Goal: Information Seeking & Learning: Learn about a topic

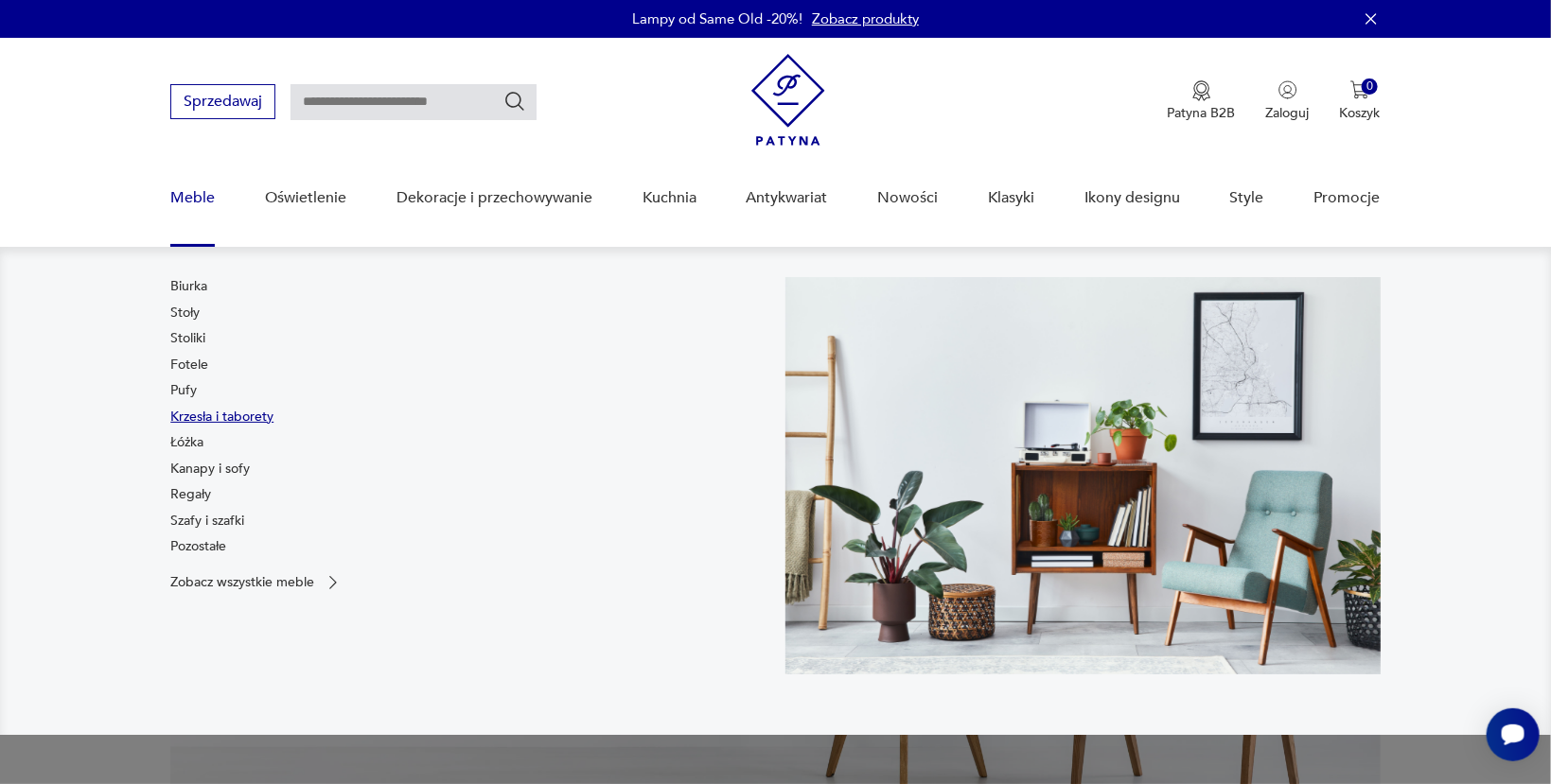
click at [195, 412] on link "Krzesła i taborety" at bounding box center [222, 418] width 104 height 19
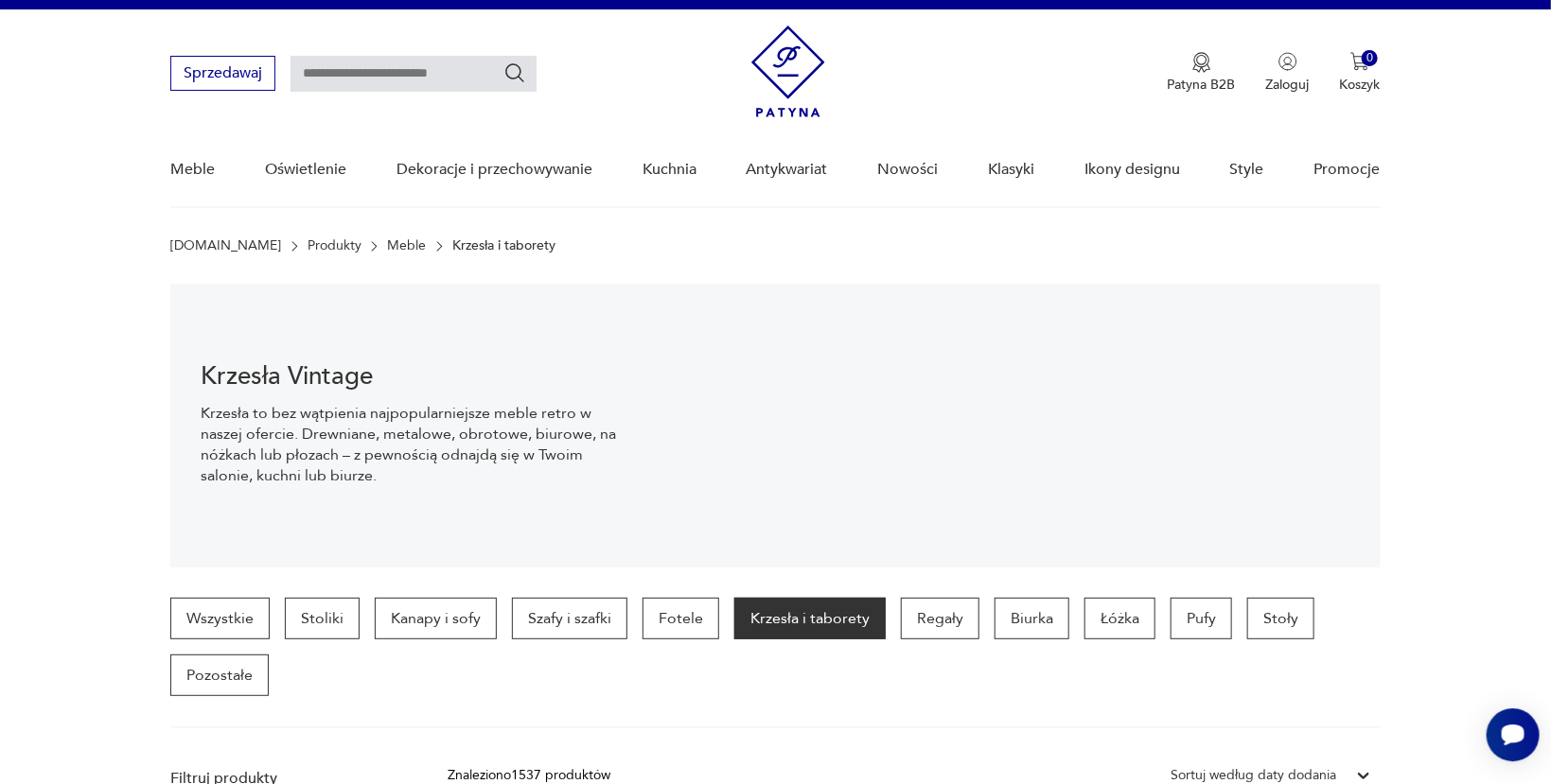
scroll to position [429, 0]
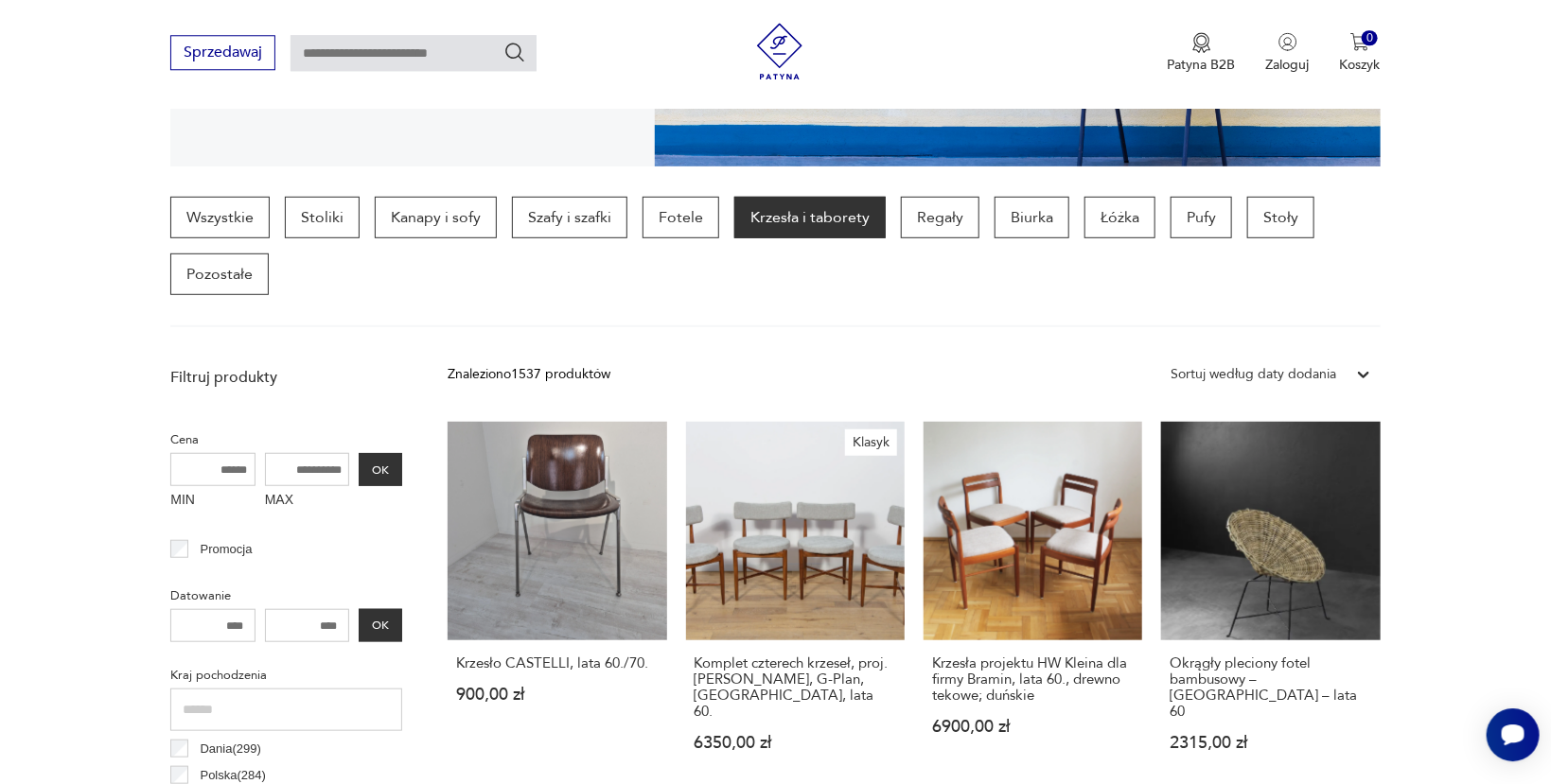
click at [312, 469] on input "MAX" at bounding box center [307, 470] width 85 height 34
type input "****"
click at [383, 468] on button "OK" at bounding box center [380, 470] width 43 height 34
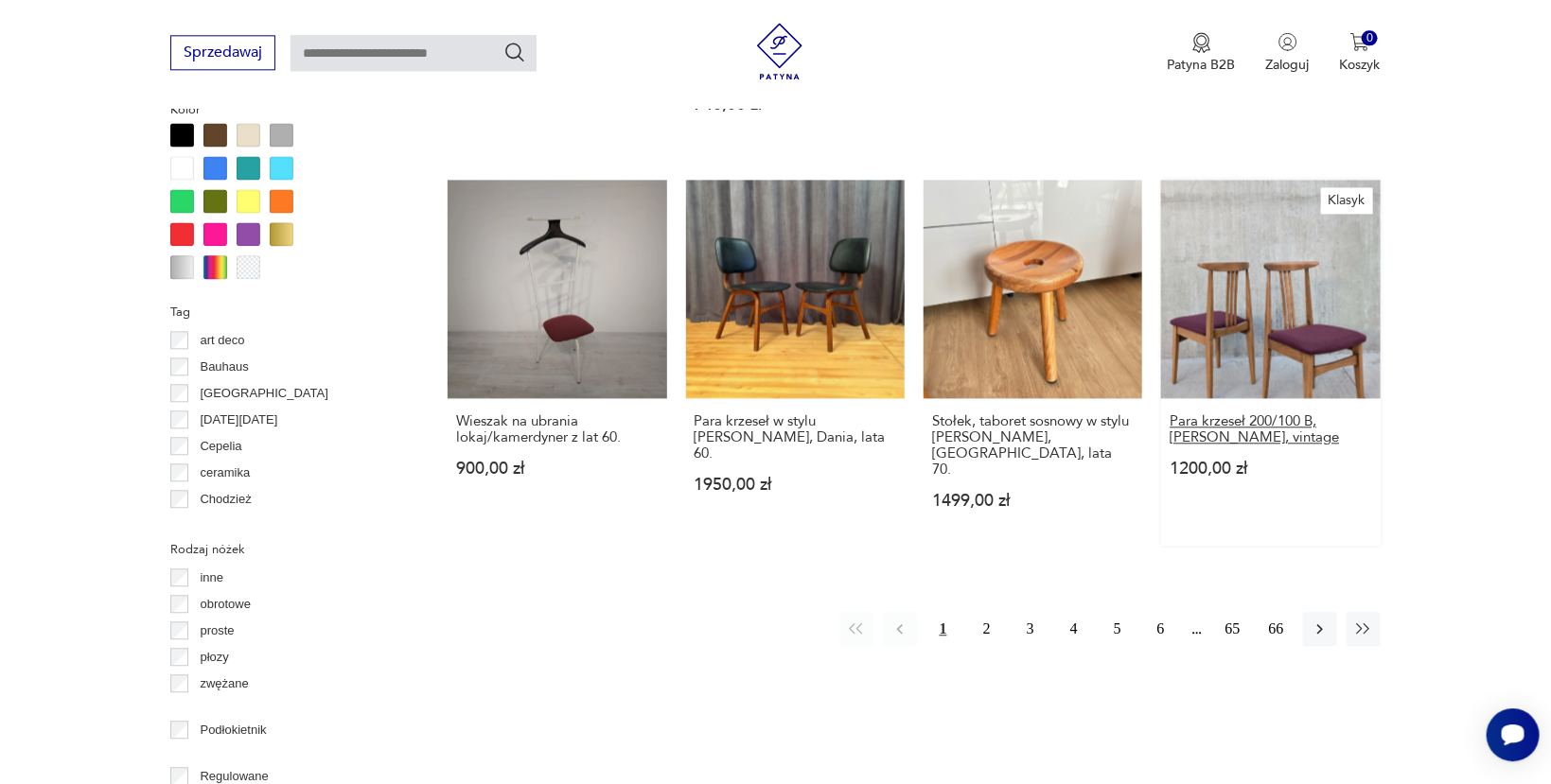
scroll to position [1806, 0]
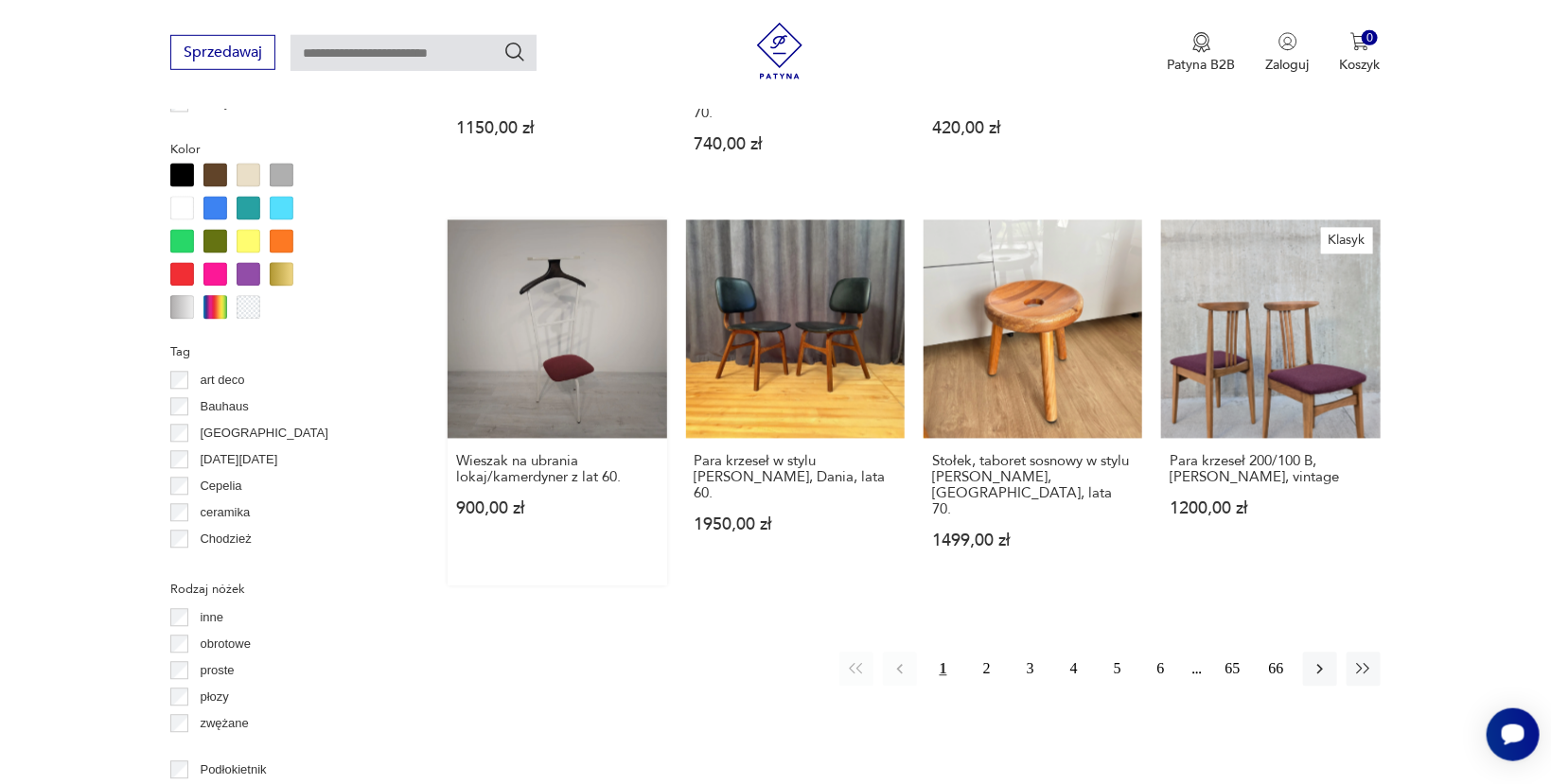
click at [545, 306] on link "Wieszak na ubrania lokaj/kamerdyner z lat 60. 900,00 zł" at bounding box center [557, 404] width 219 height 366
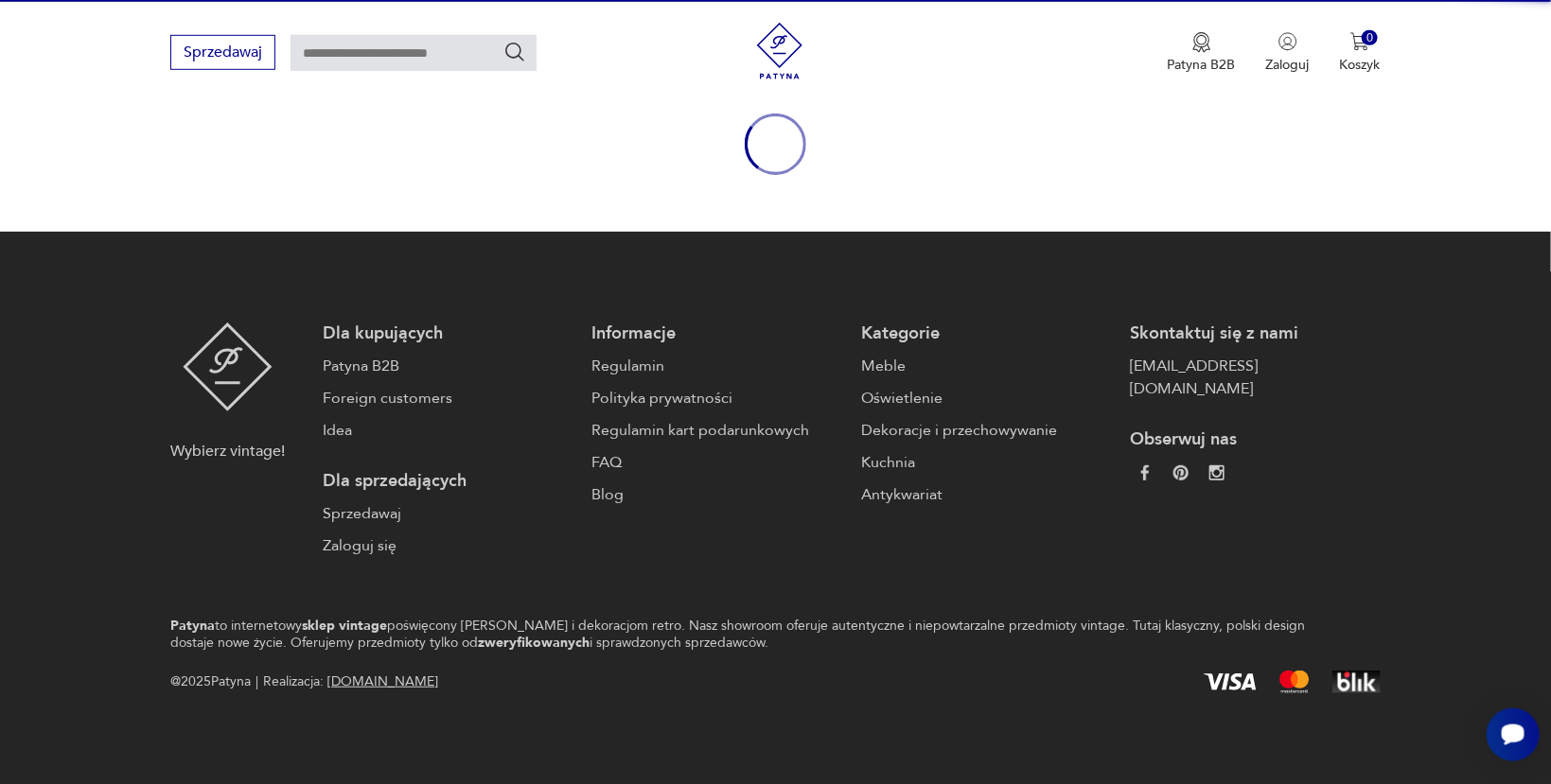
scroll to position [210, 0]
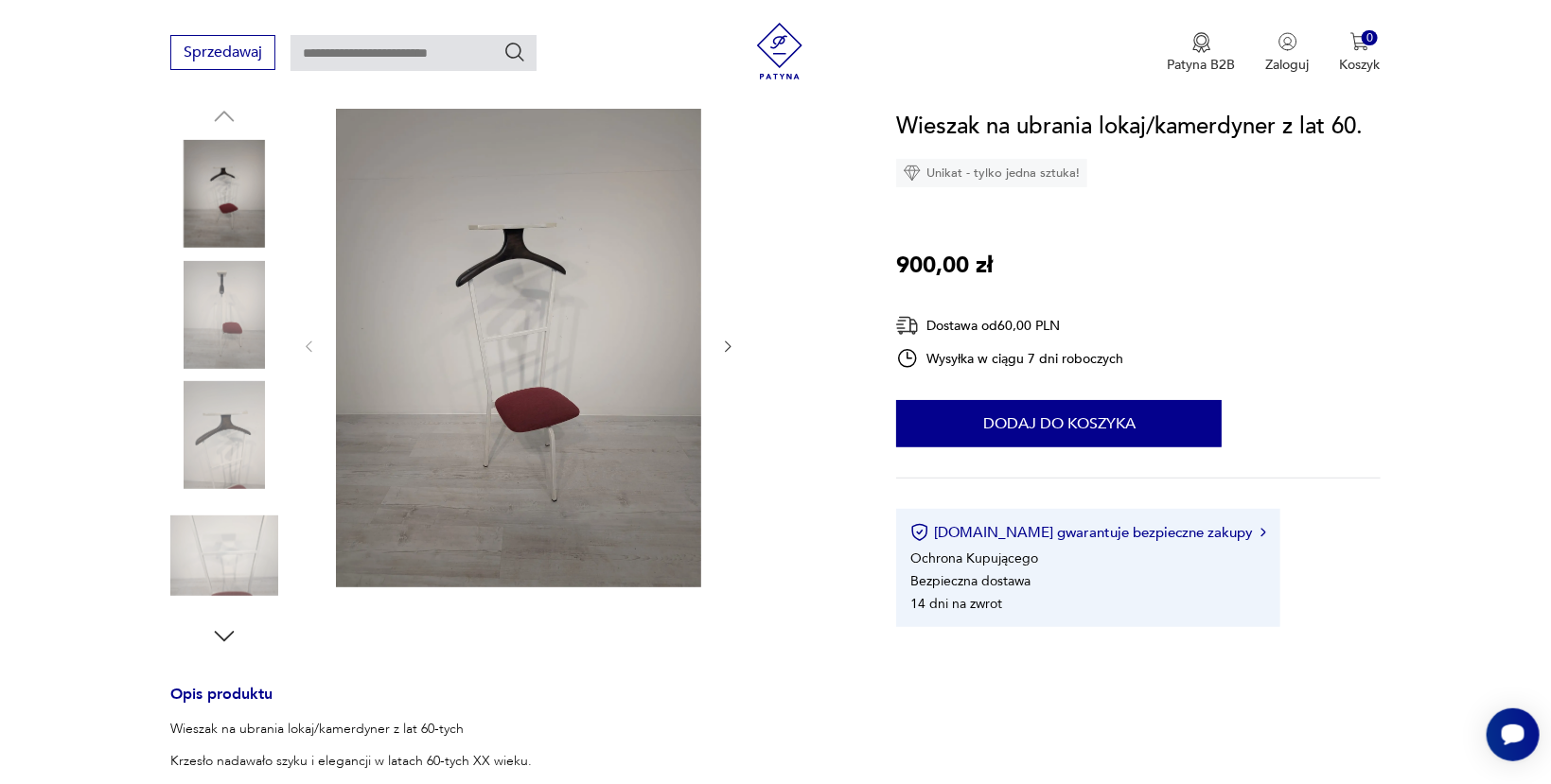
click at [214, 455] on img at bounding box center [224, 435] width 108 height 108
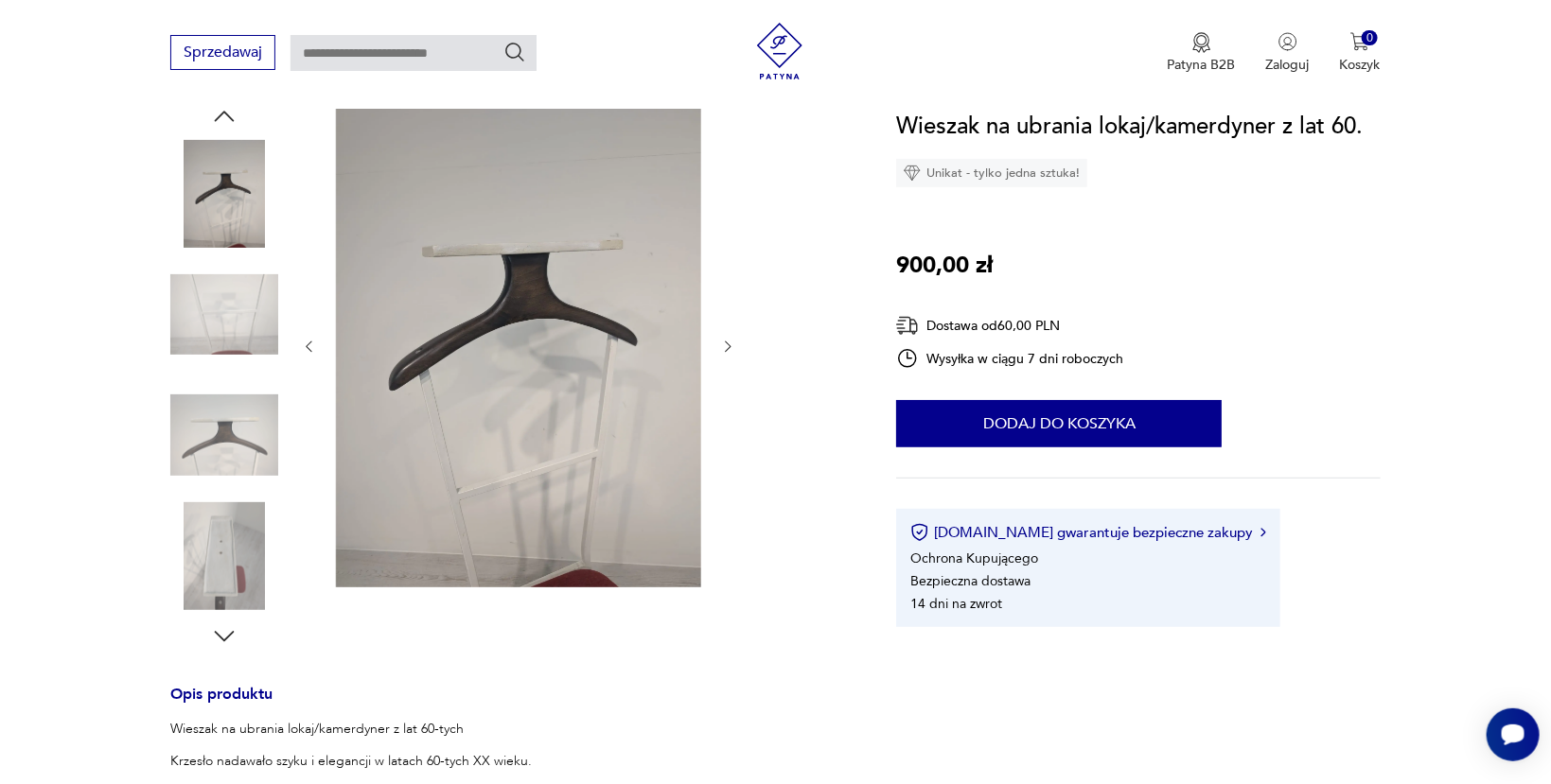
click at [219, 555] on img at bounding box center [224, 556] width 108 height 108
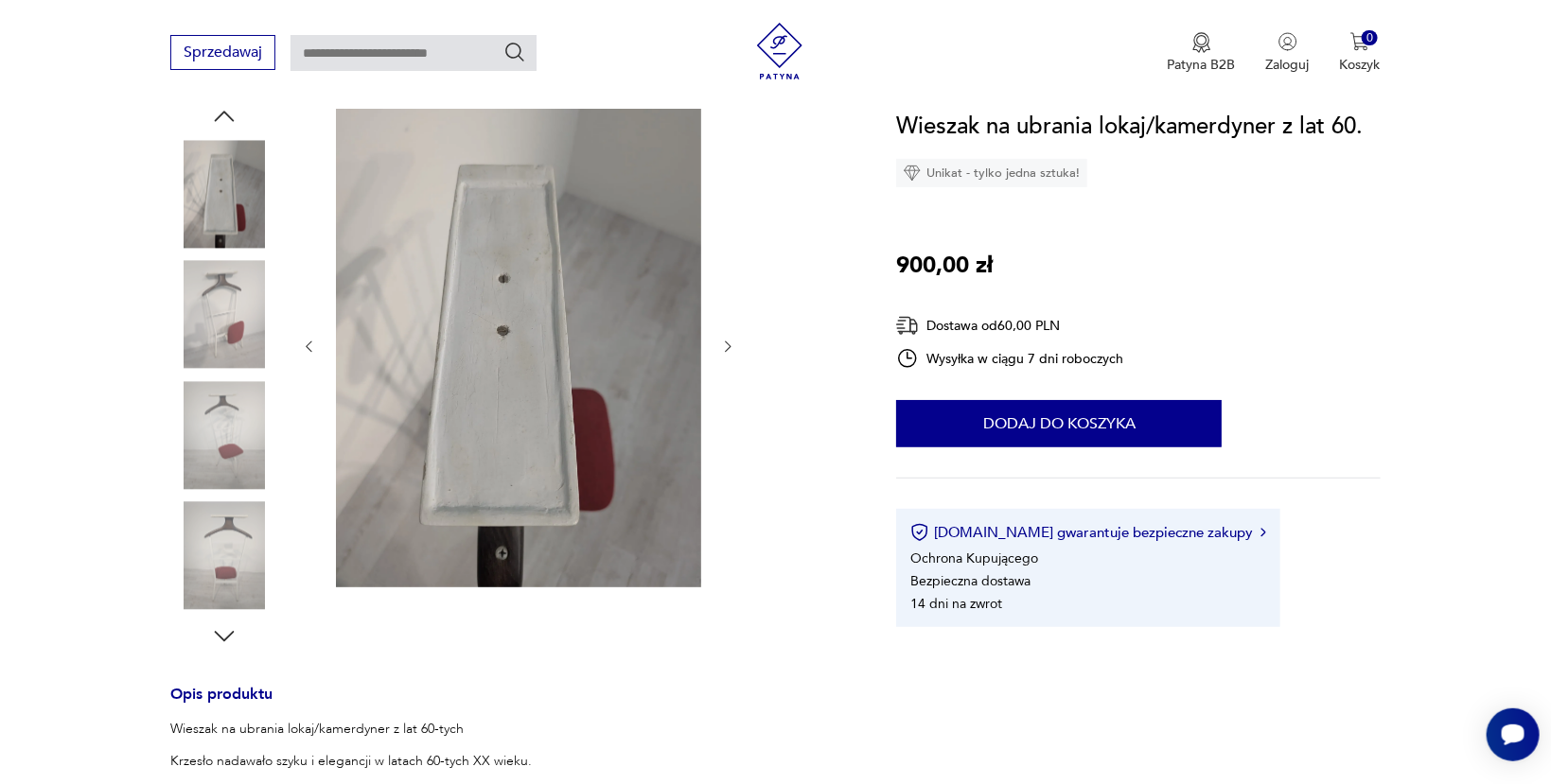
click at [238, 288] on img at bounding box center [224, 314] width 108 height 108
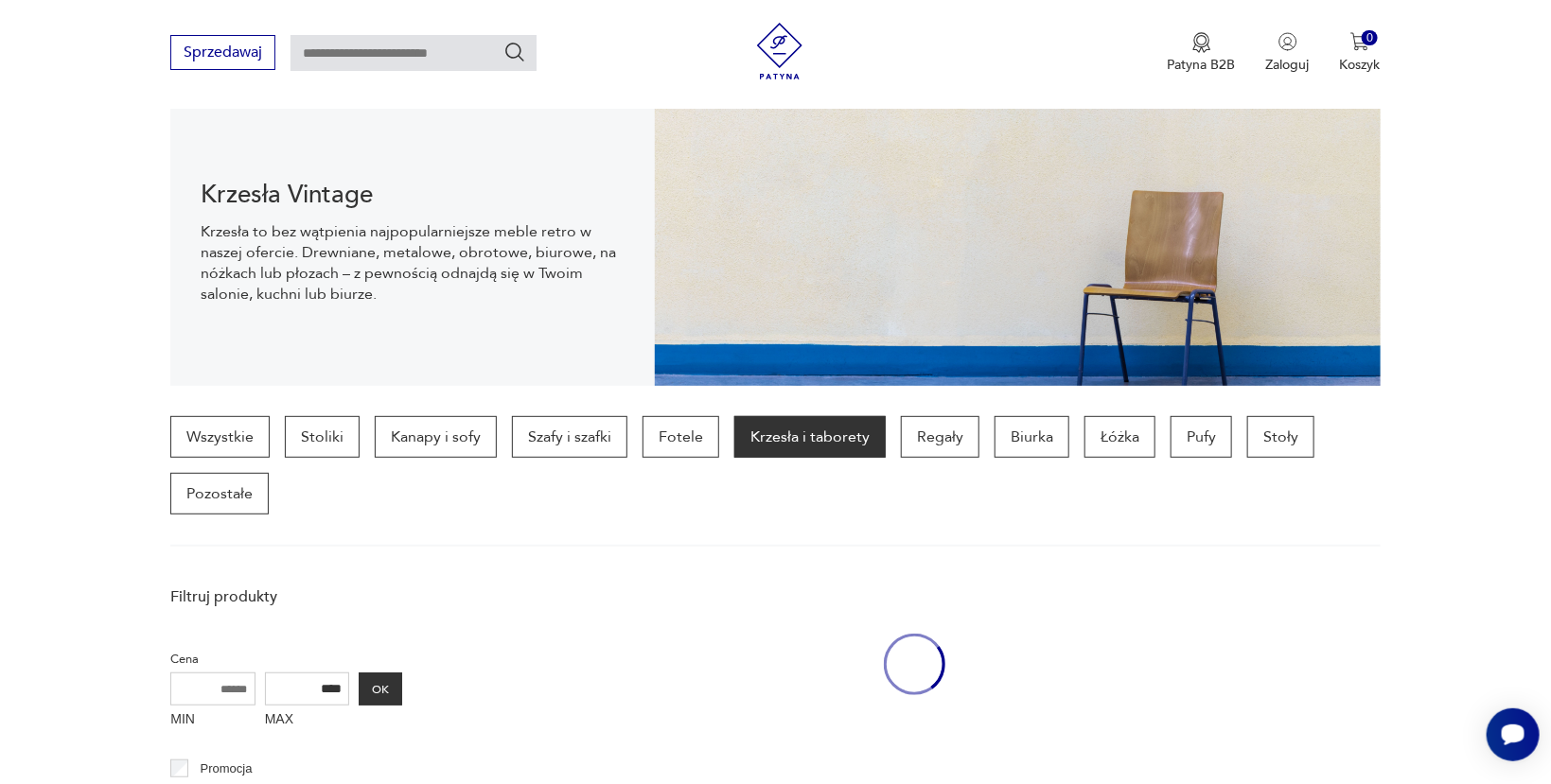
scroll to position [1980, 0]
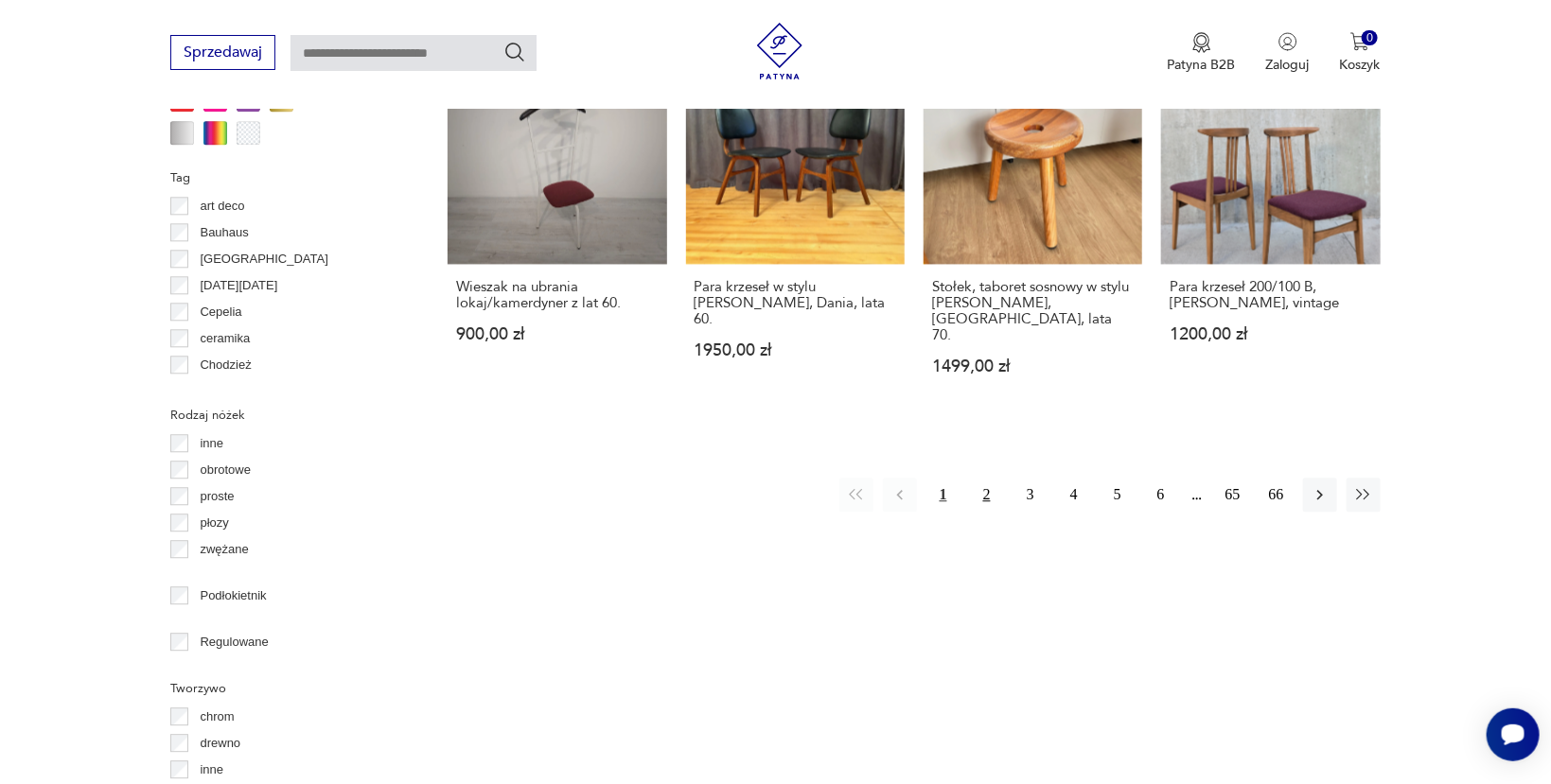
click at [986, 478] on button "2" at bounding box center [987, 496] width 35 height 35
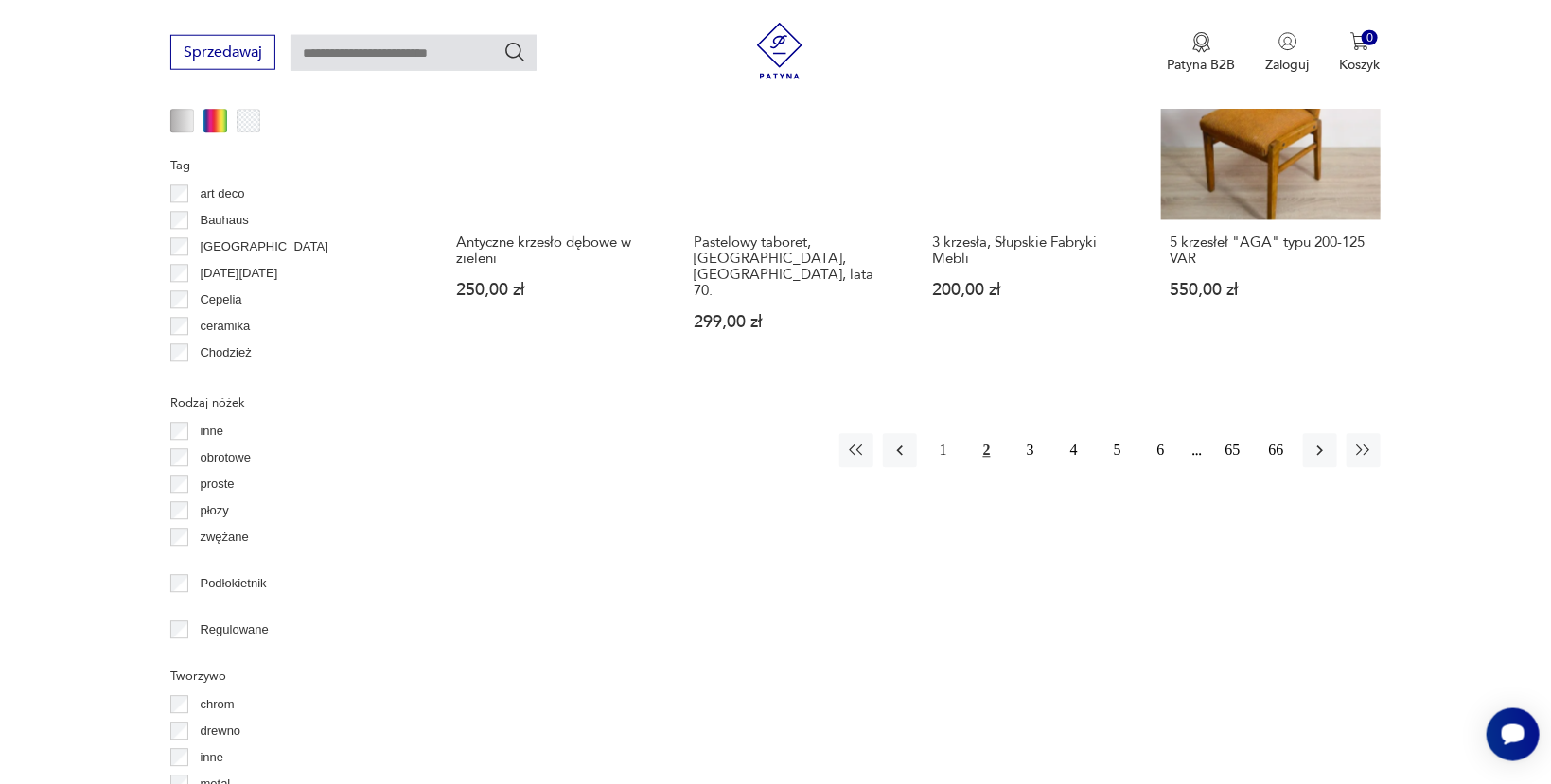
scroll to position [2006, 0]
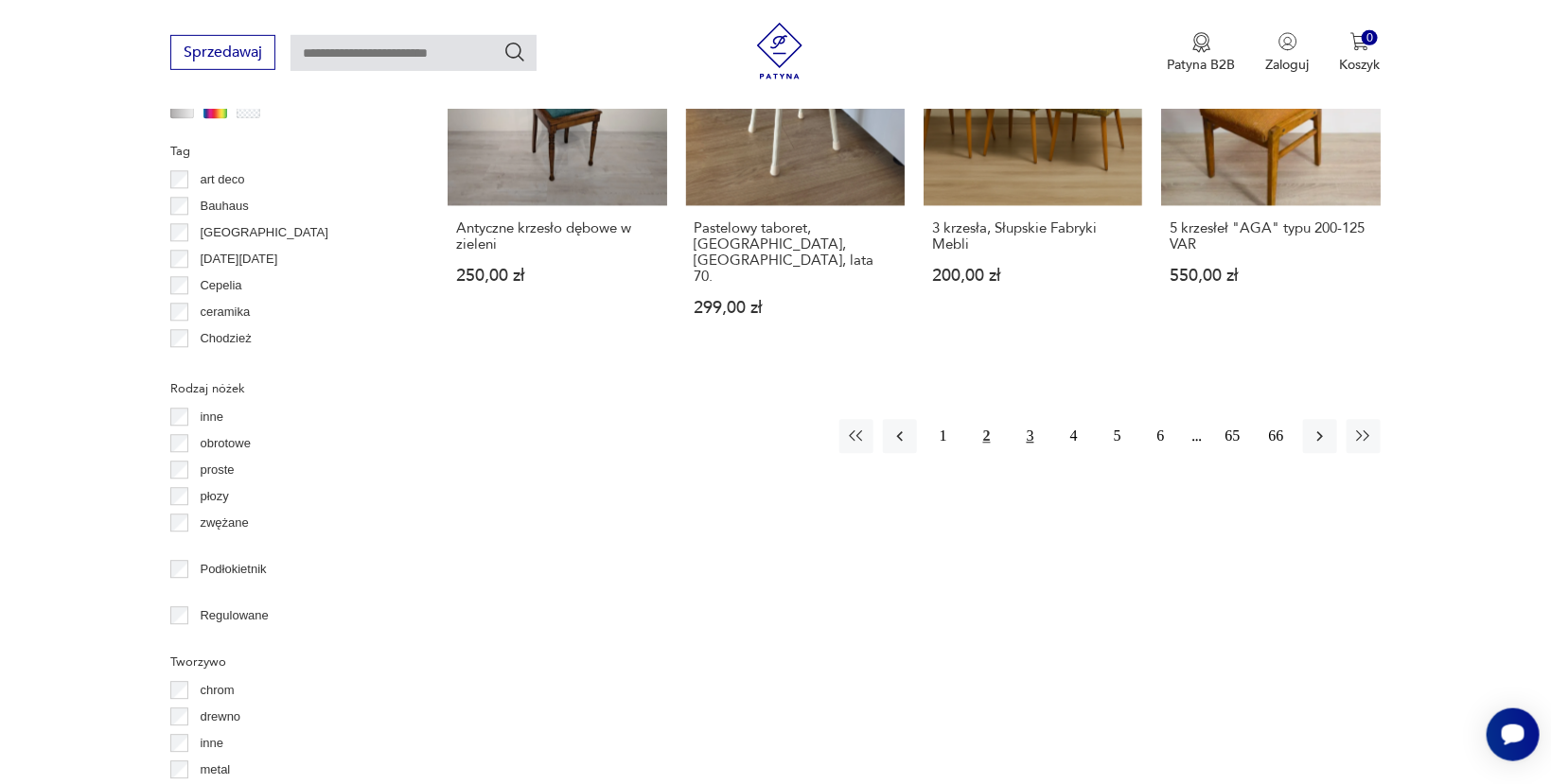
click at [1030, 420] on button "3" at bounding box center [1030, 437] width 35 height 35
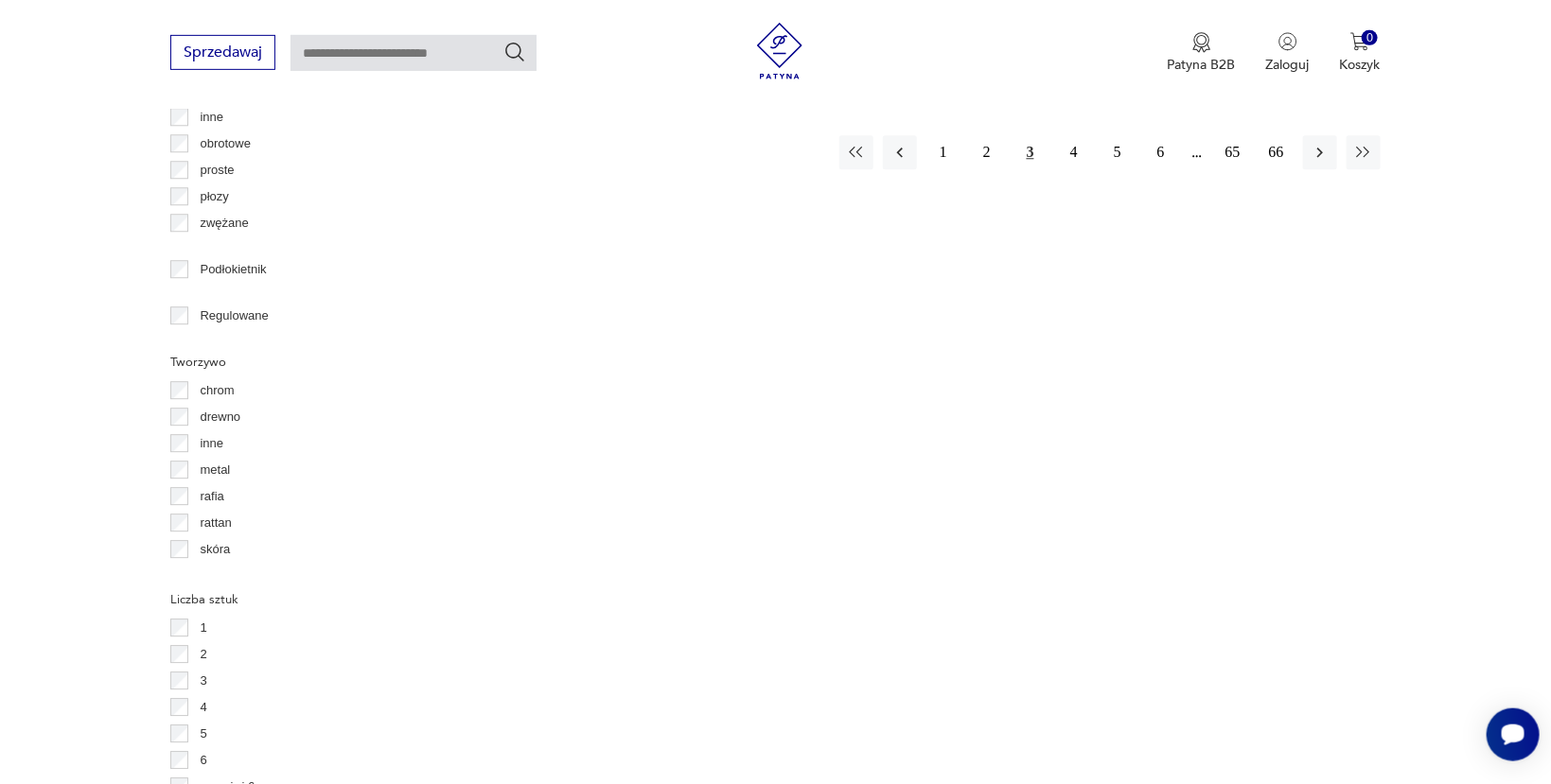
scroll to position [1905, 0]
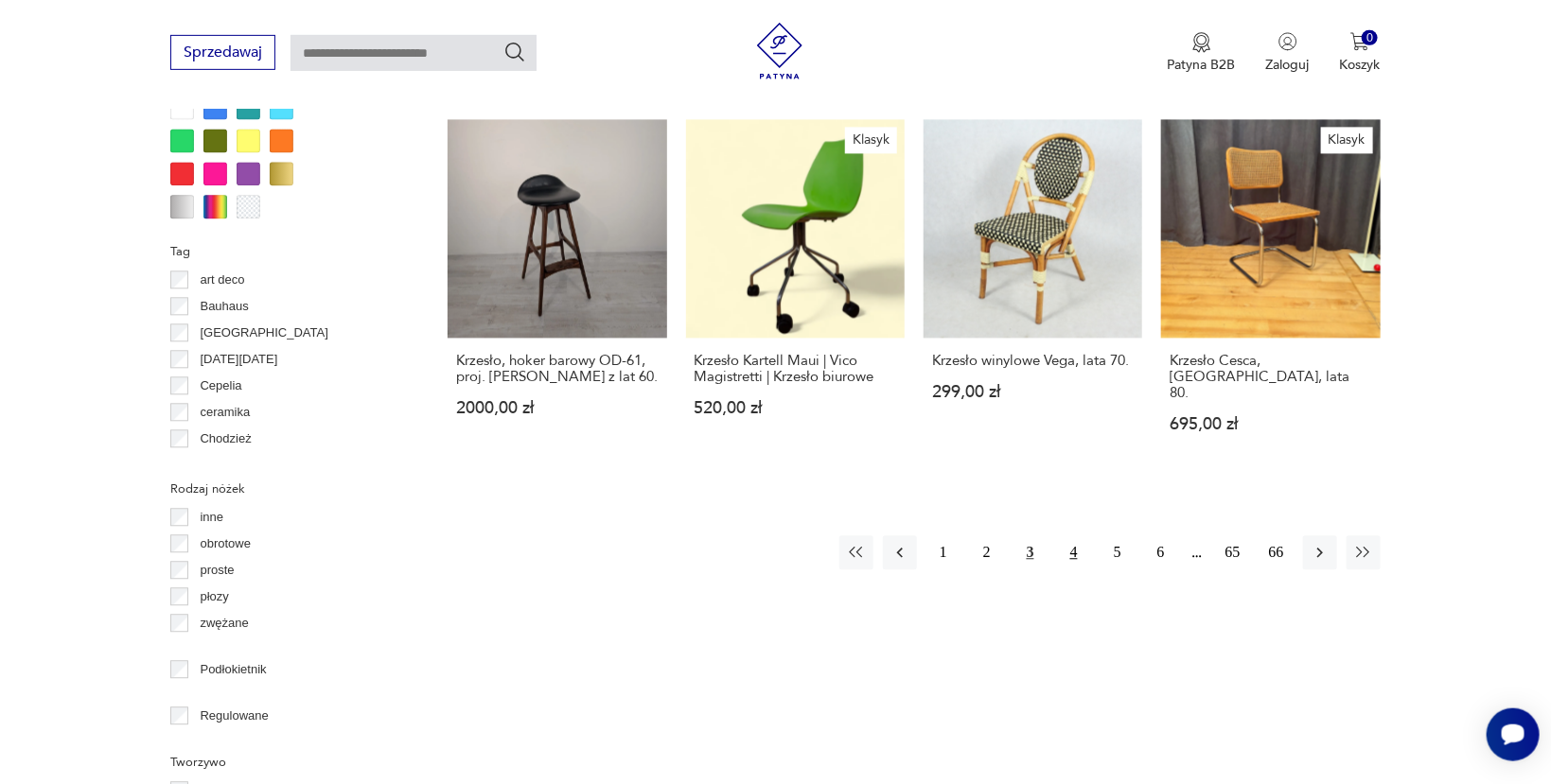
click at [1074, 537] on button "4" at bounding box center [1075, 554] width 35 height 35
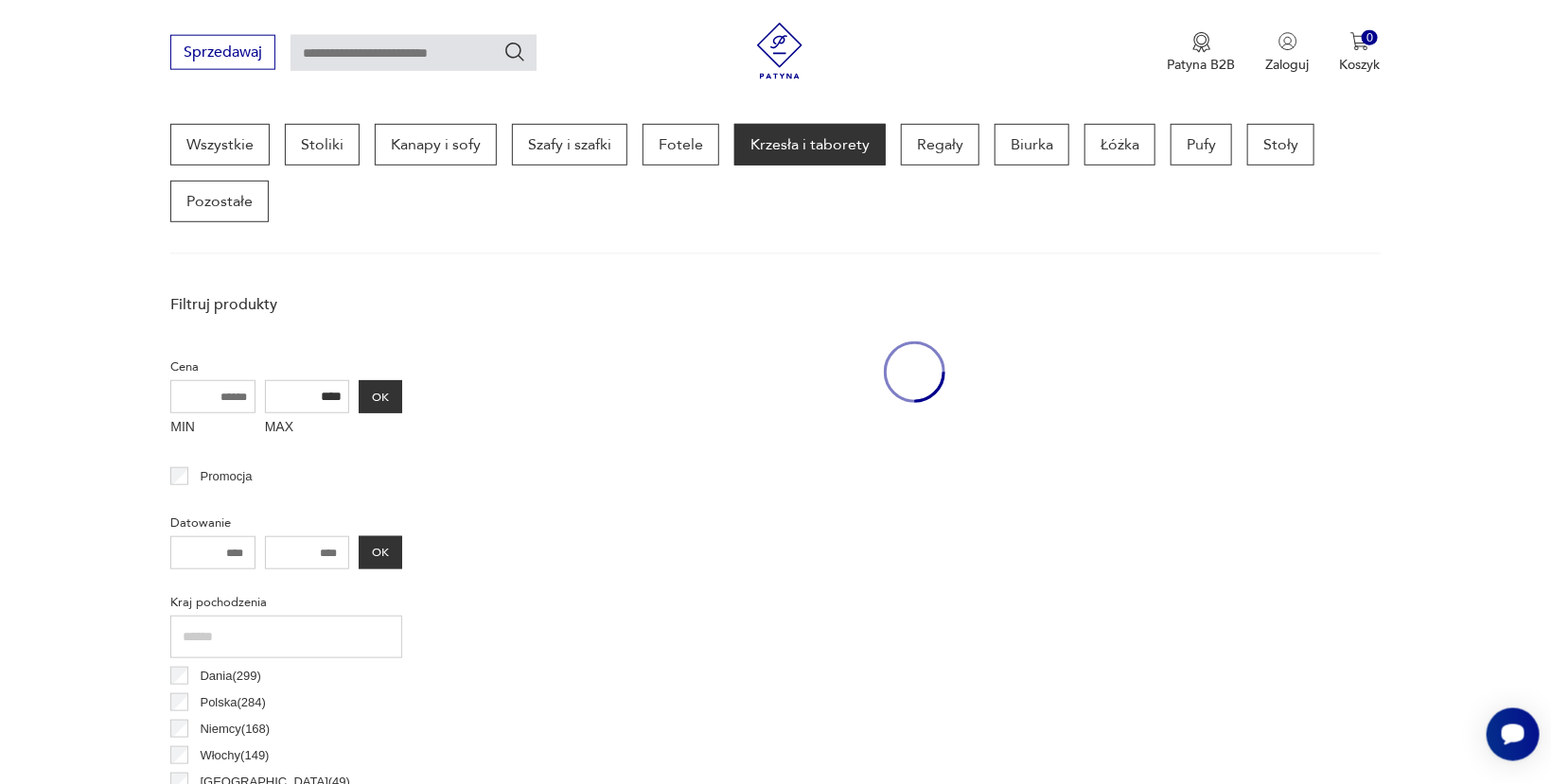
scroll to position [501, 0]
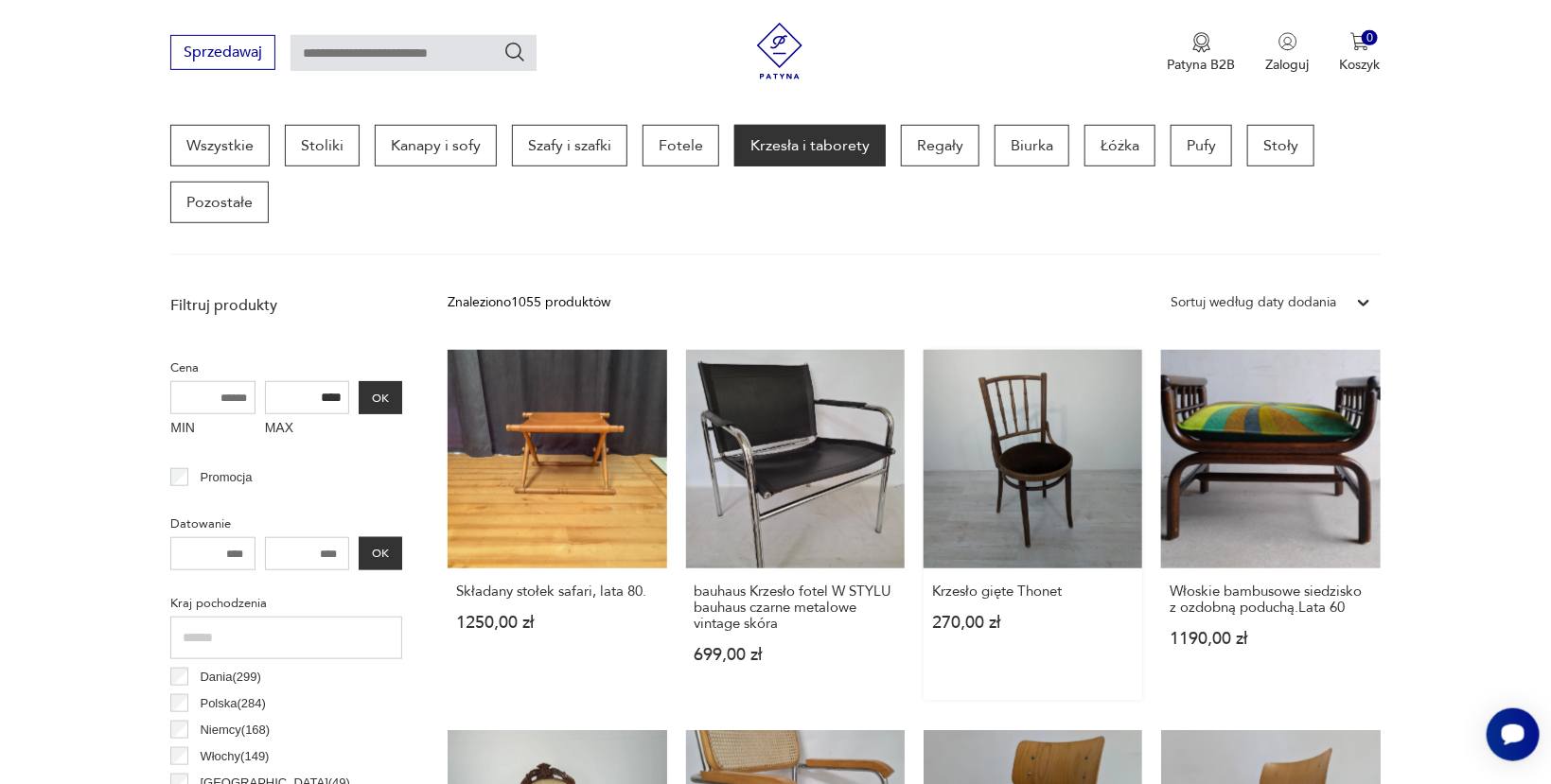
click at [1007, 437] on link "Krzesło gięte Thonet 270,00 zł" at bounding box center [1033, 524] width 219 height 350
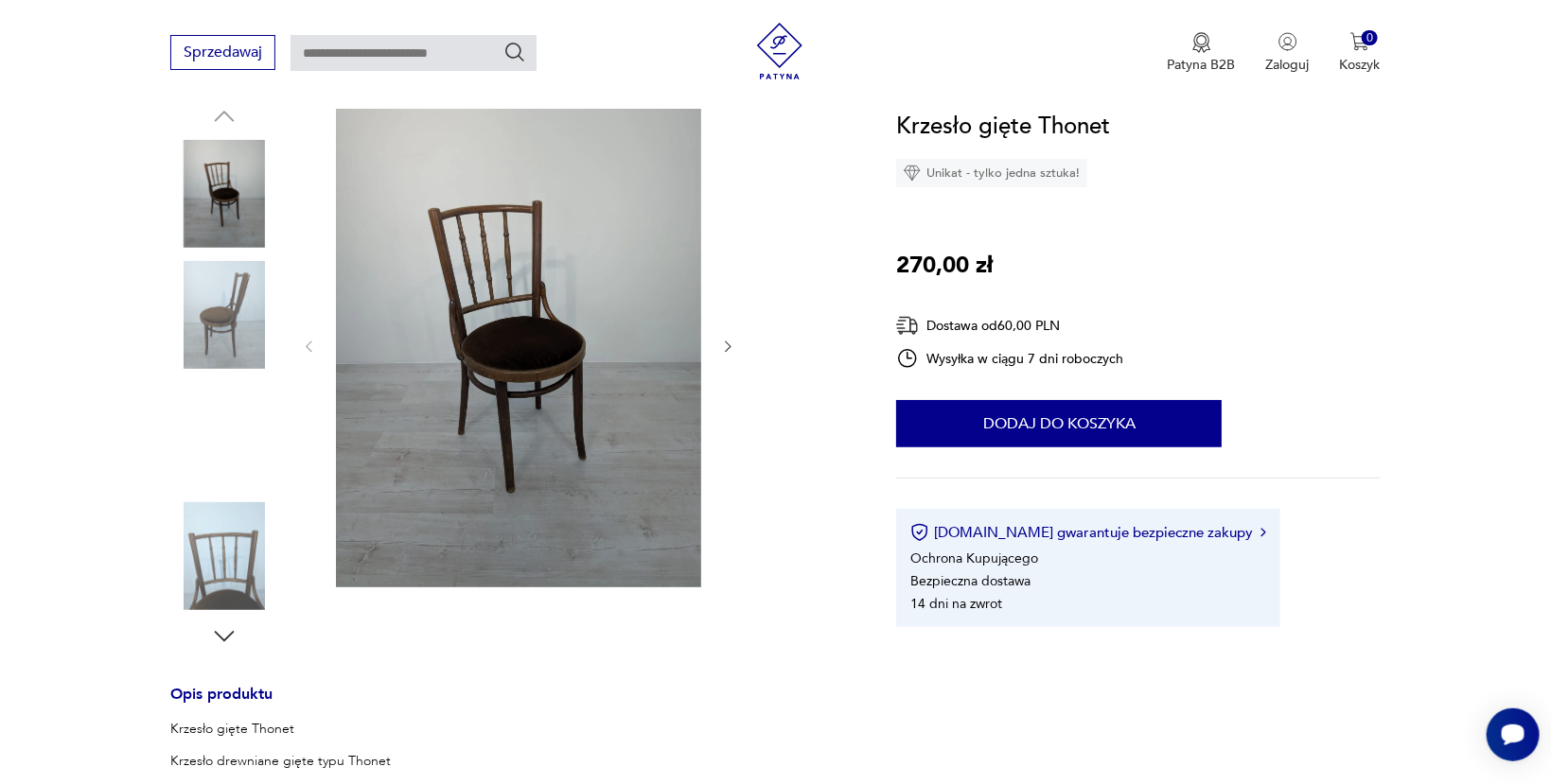
click at [223, 427] on img at bounding box center [224, 435] width 108 height 108
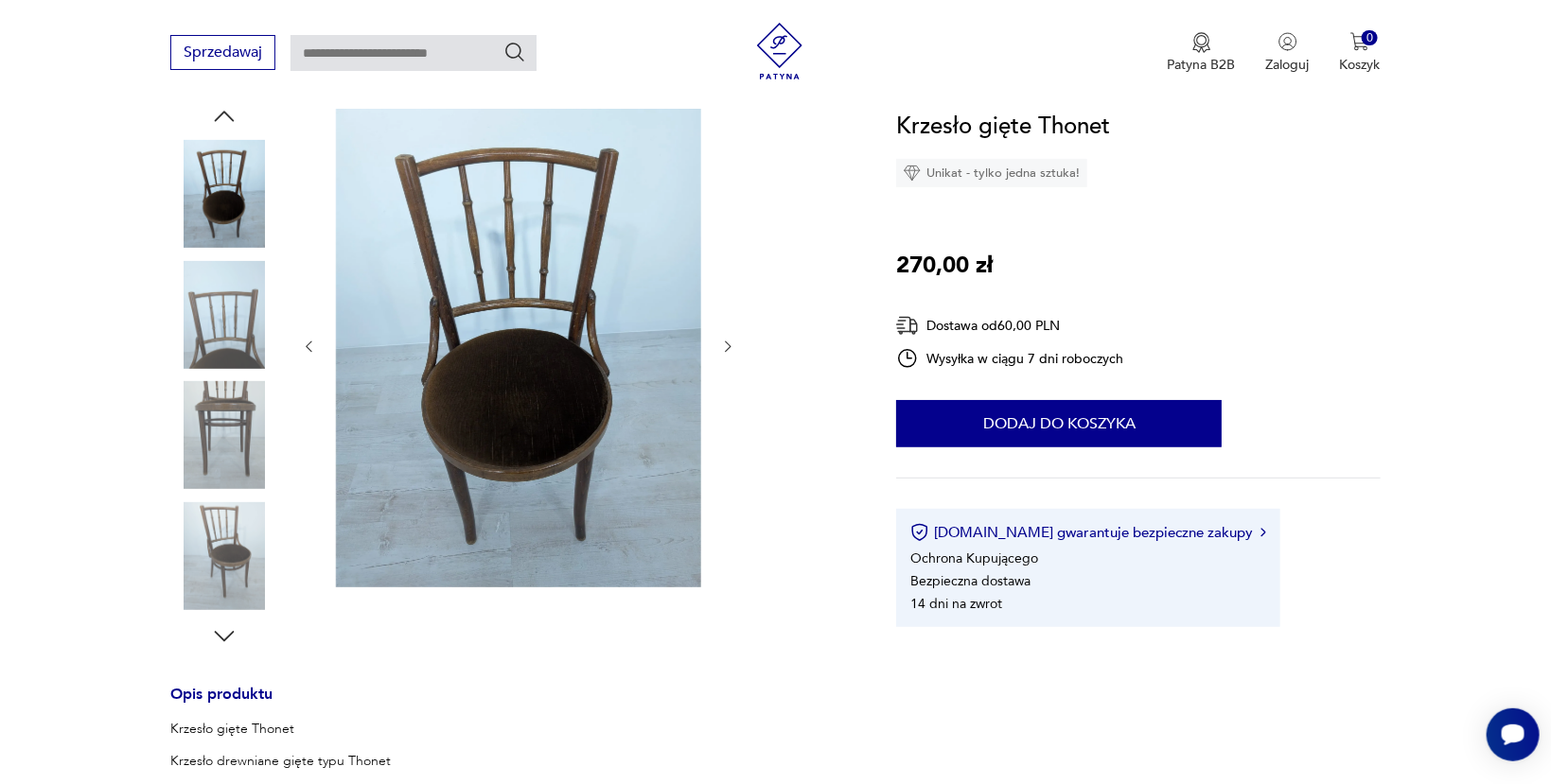
click at [207, 565] on img at bounding box center [224, 556] width 108 height 108
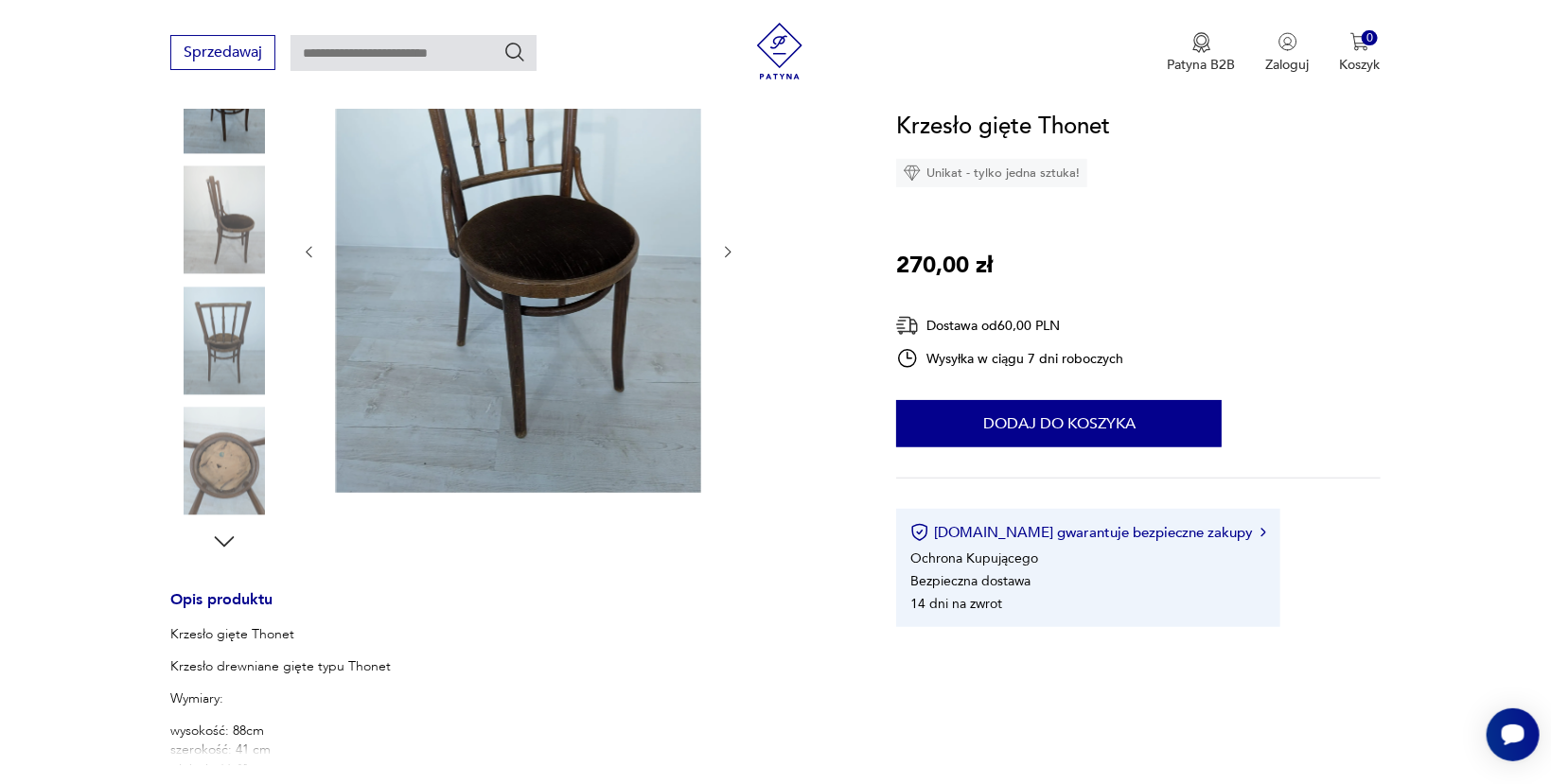
scroll to position [410, 0]
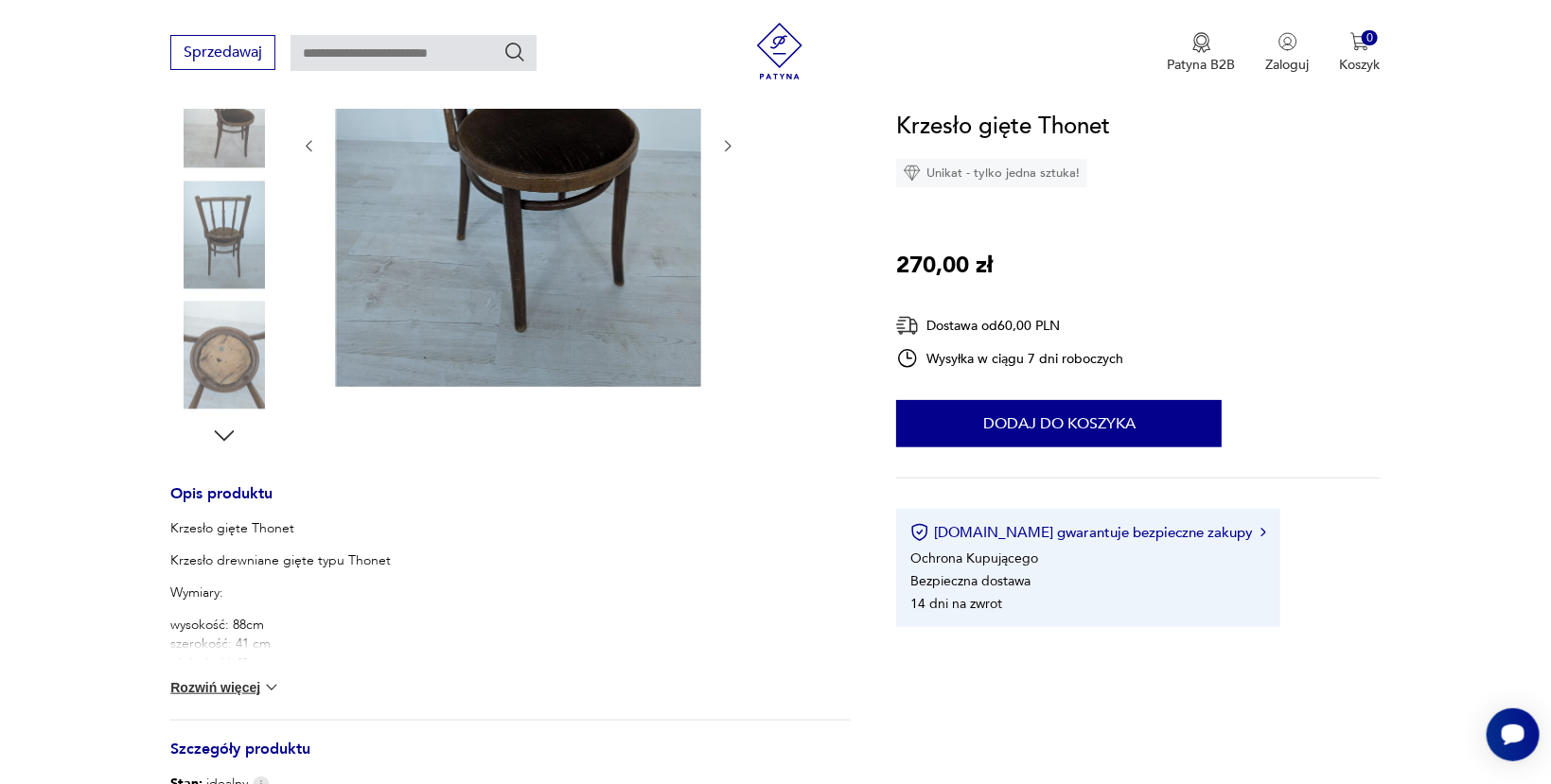
click at [205, 692] on button "Rozwiń więcej" at bounding box center [225, 688] width 110 height 19
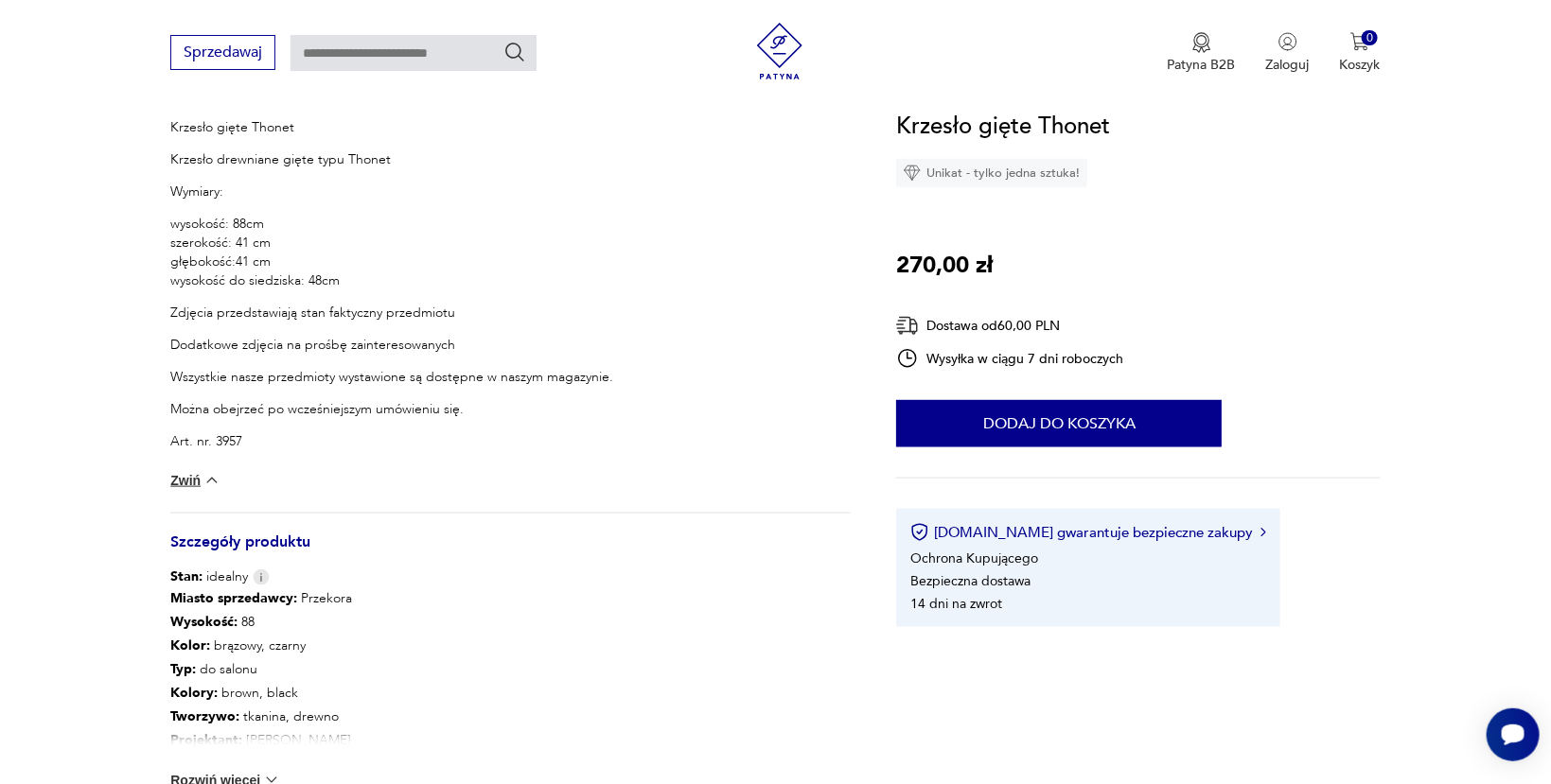
scroll to position [912, 0]
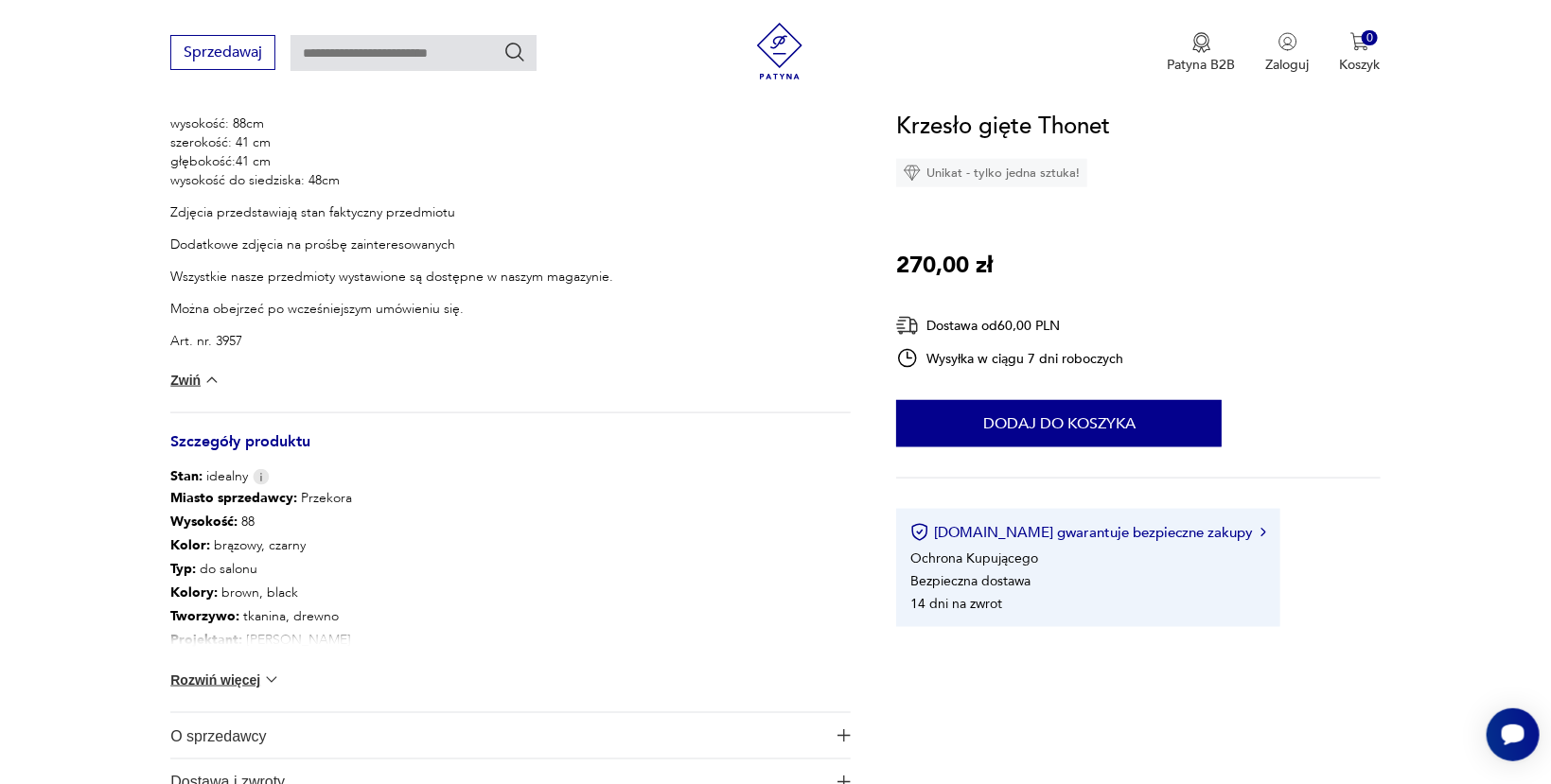
click at [226, 680] on button "Rozwiń więcej" at bounding box center [225, 680] width 110 height 19
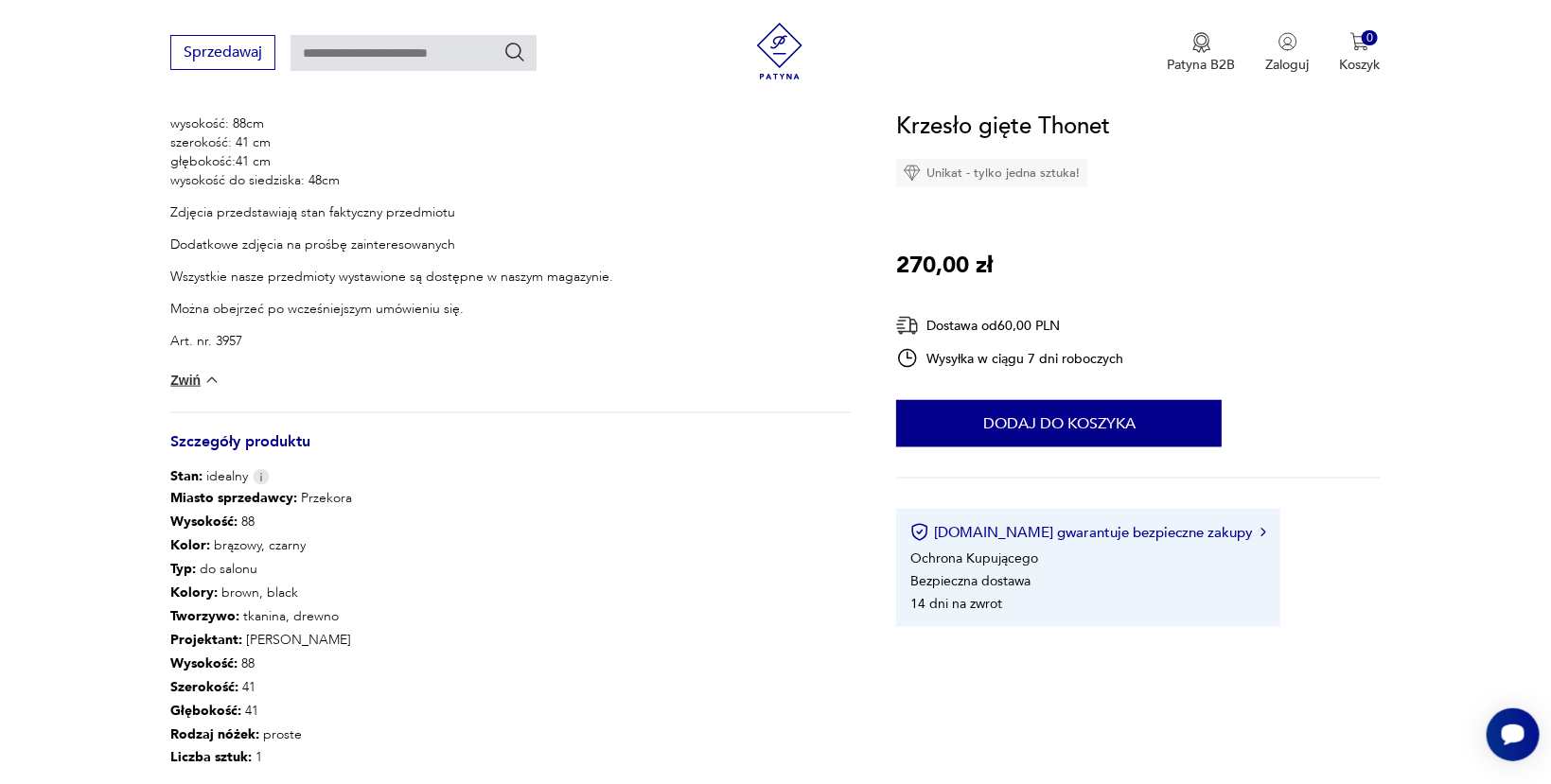
scroll to position [1213, 0]
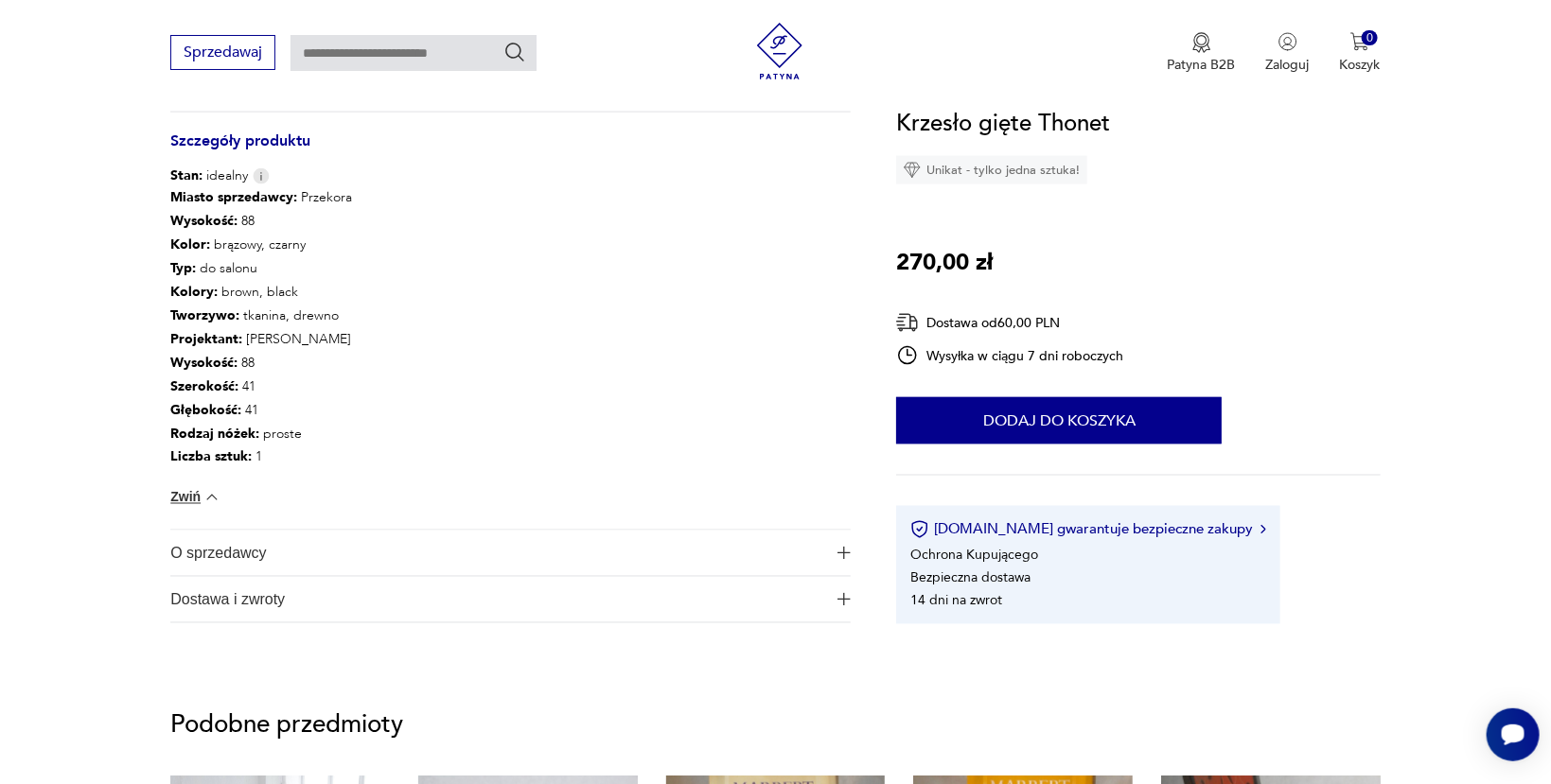
click at [242, 550] on span "O sprzedawcy" at bounding box center [498, 553] width 655 height 45
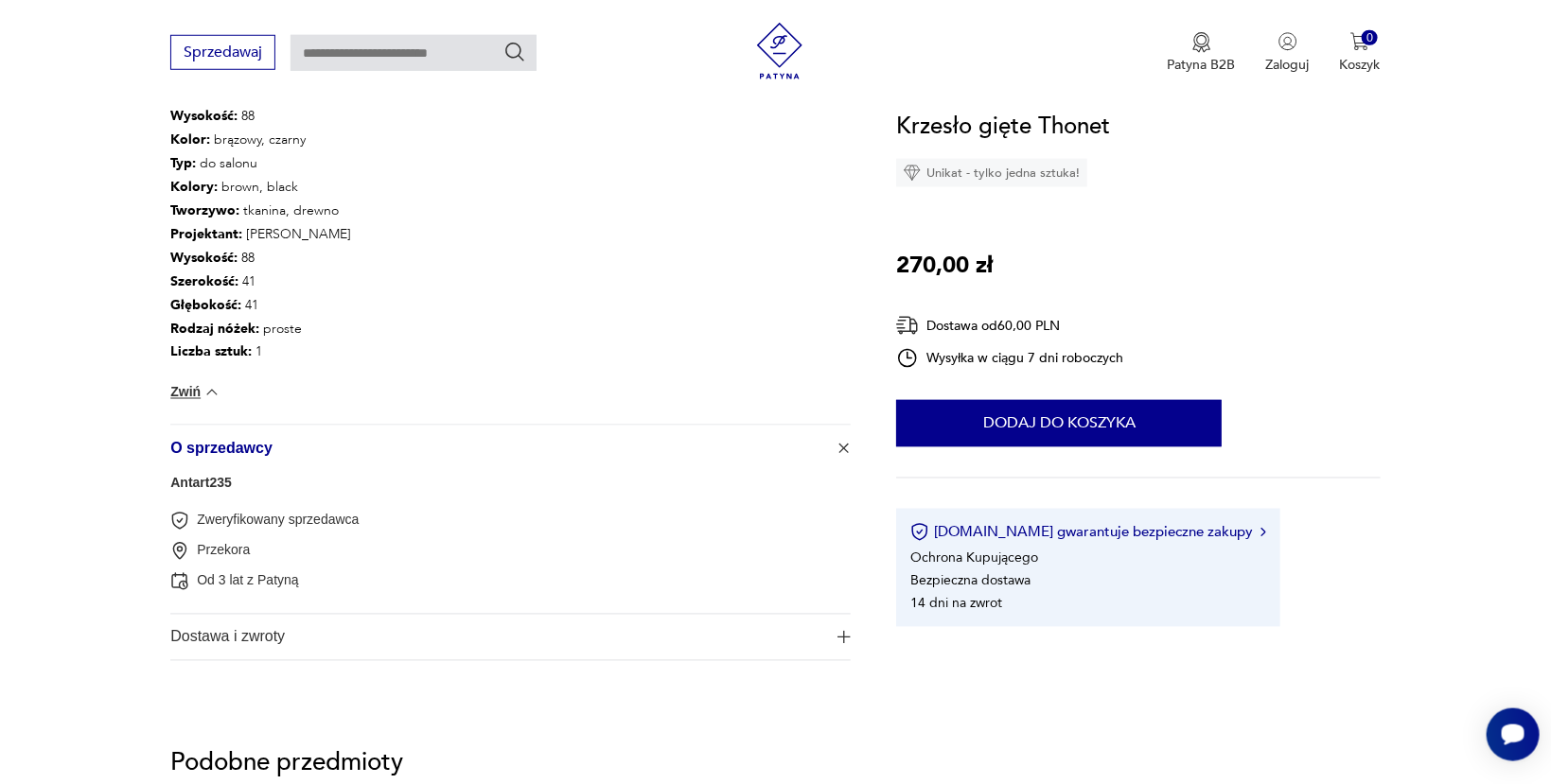
scroll to position [1414, 0]
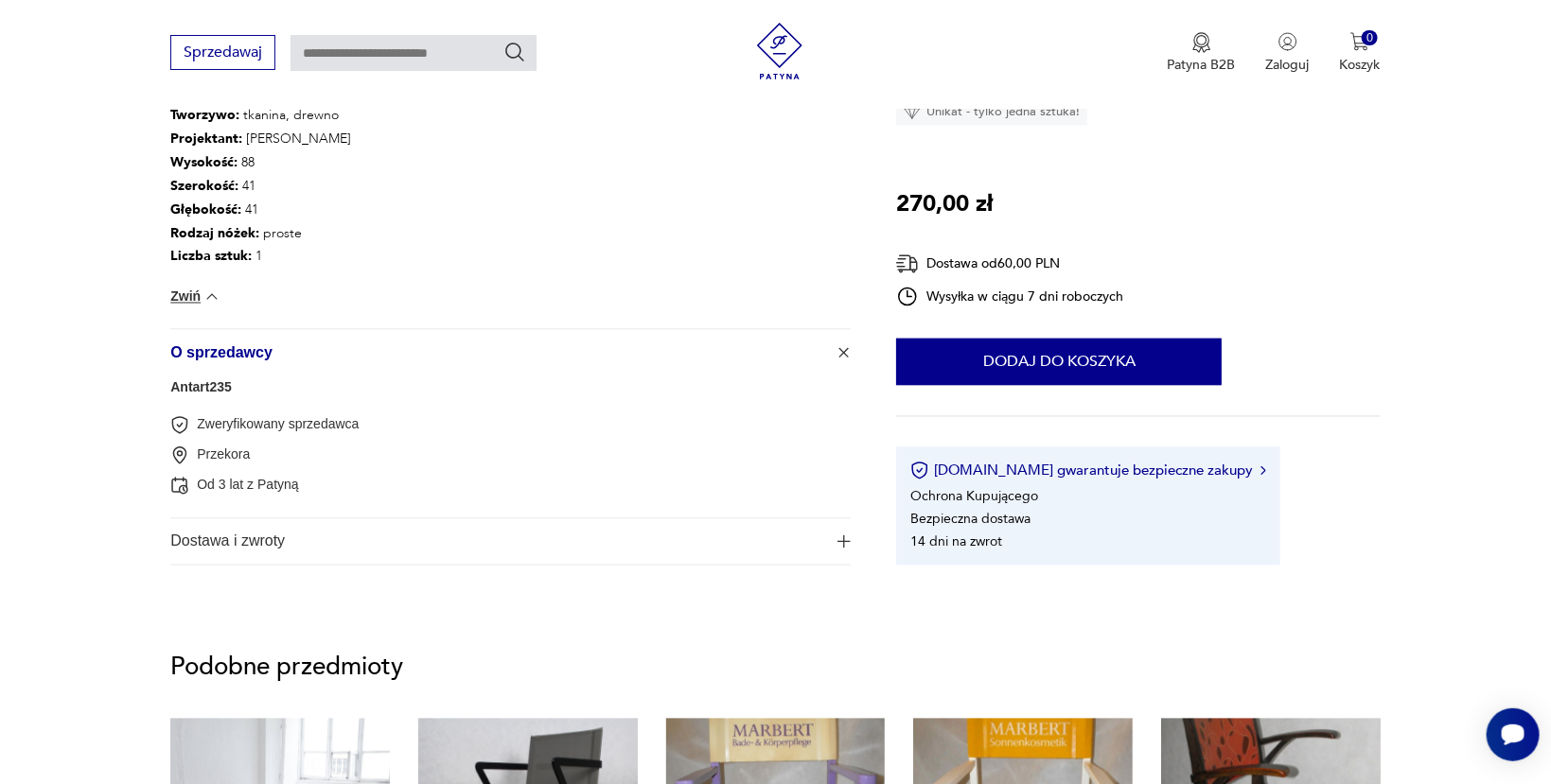
click at [244, 552] on span "Dostawa i zwroty" at bounding box center [498, 542] width 655 height 45
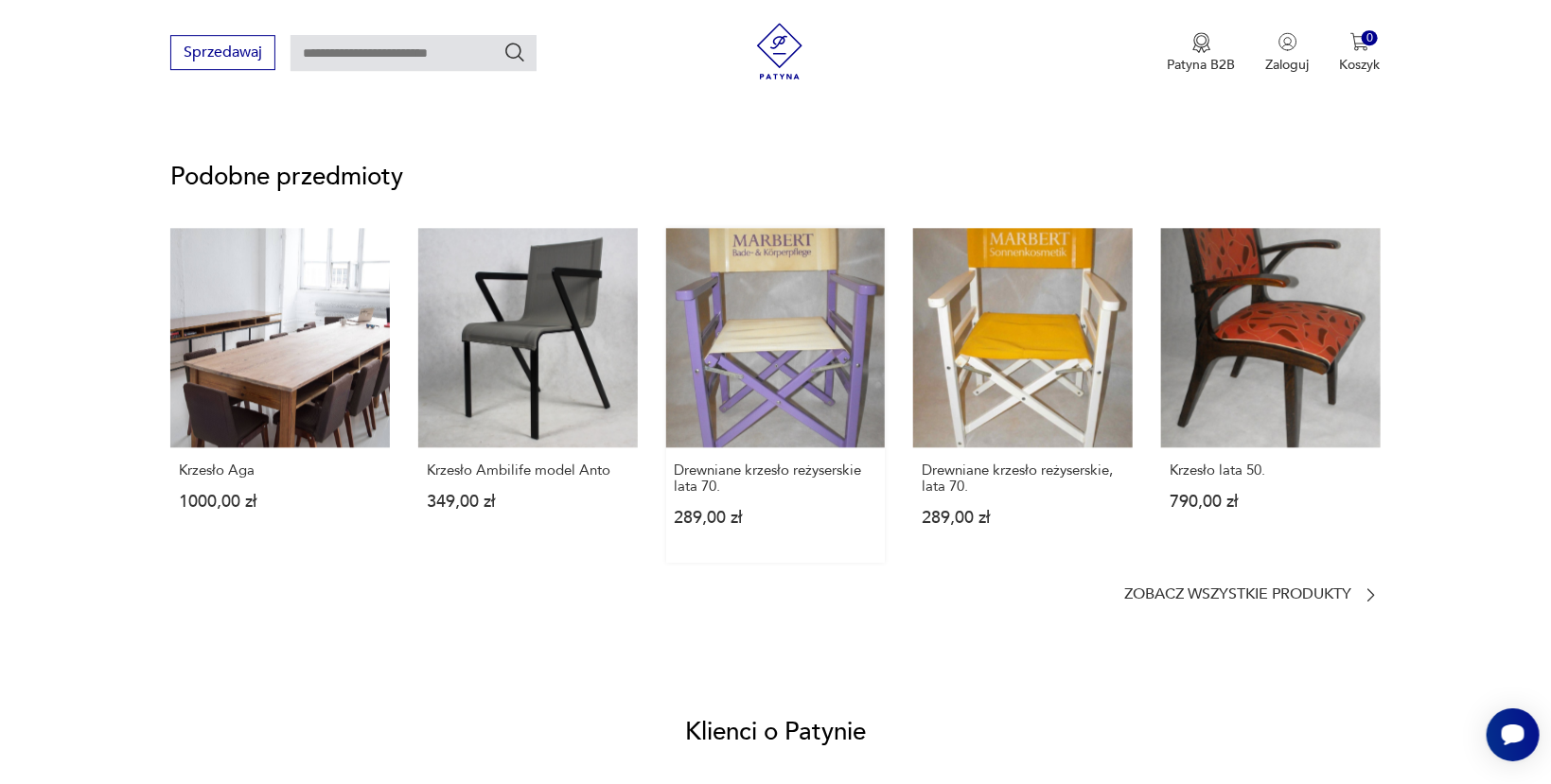
scroll to position [2206, 0]
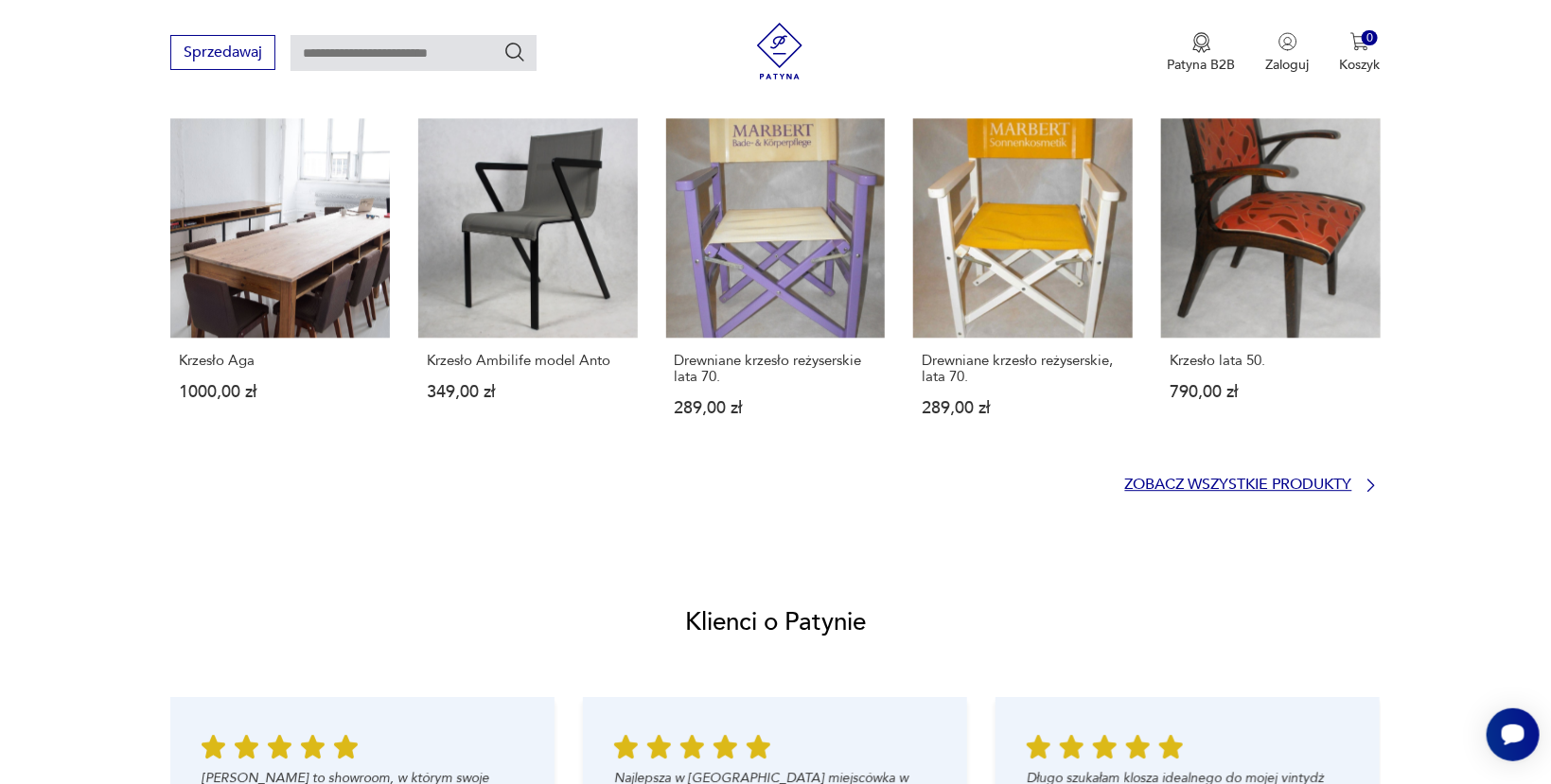
click at [1243, 490] on p "Zobacz wszystkie produkty" at bounding box center [1238, 485] width 227 height 12
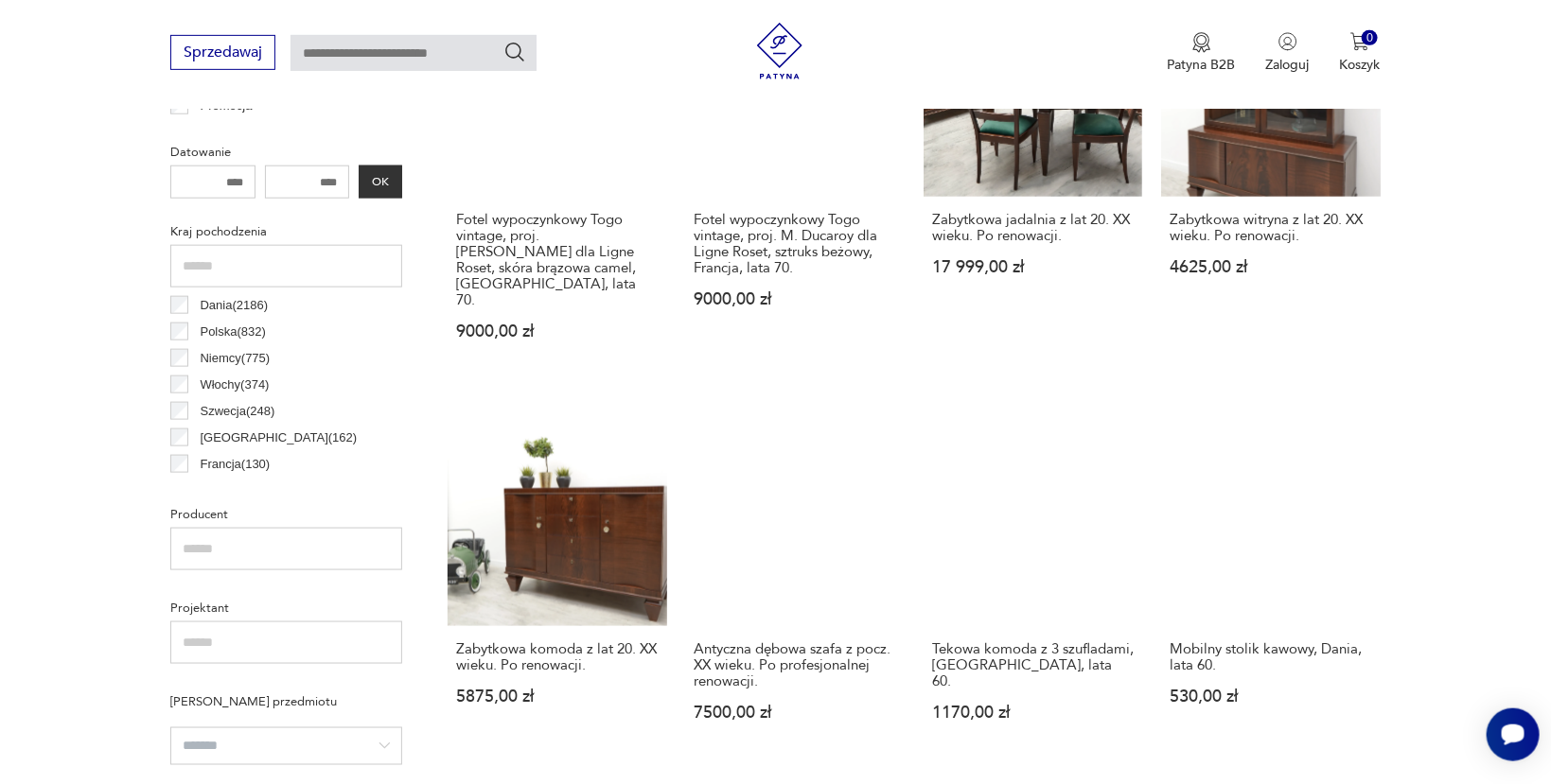
scroll to position [789, 0]
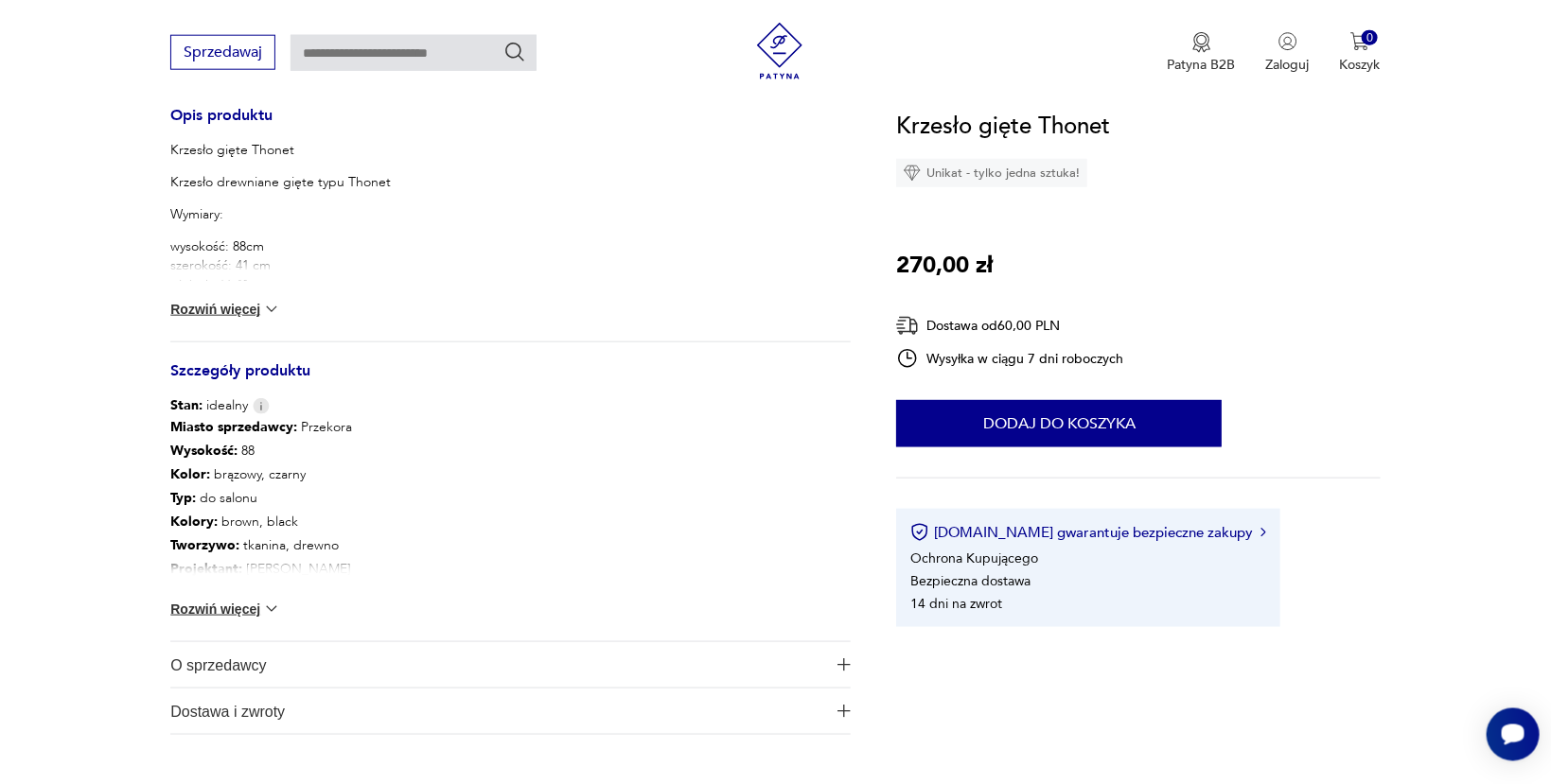
scroll to position [2050, 0]
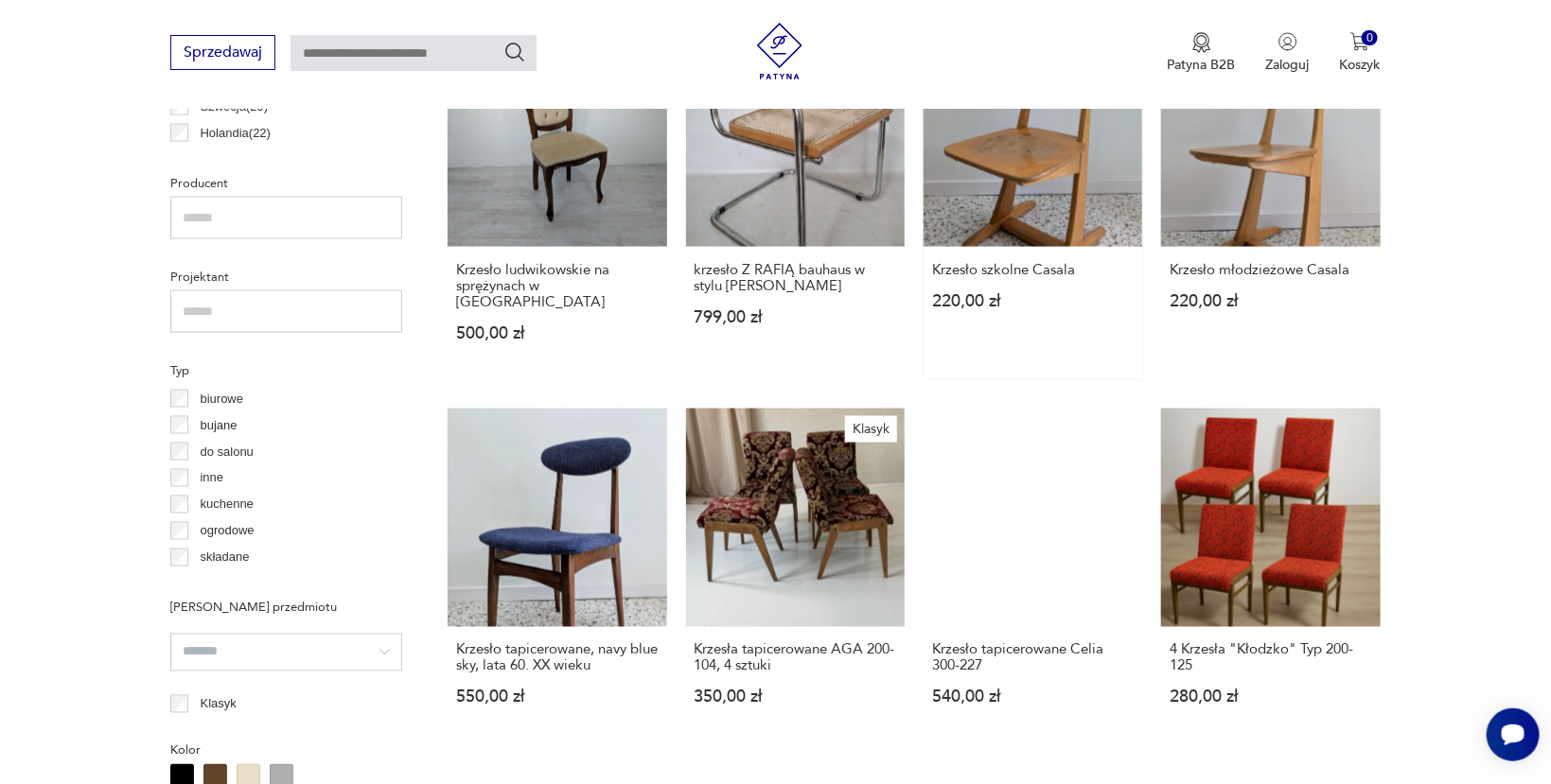
scroll to position [1706, 0]
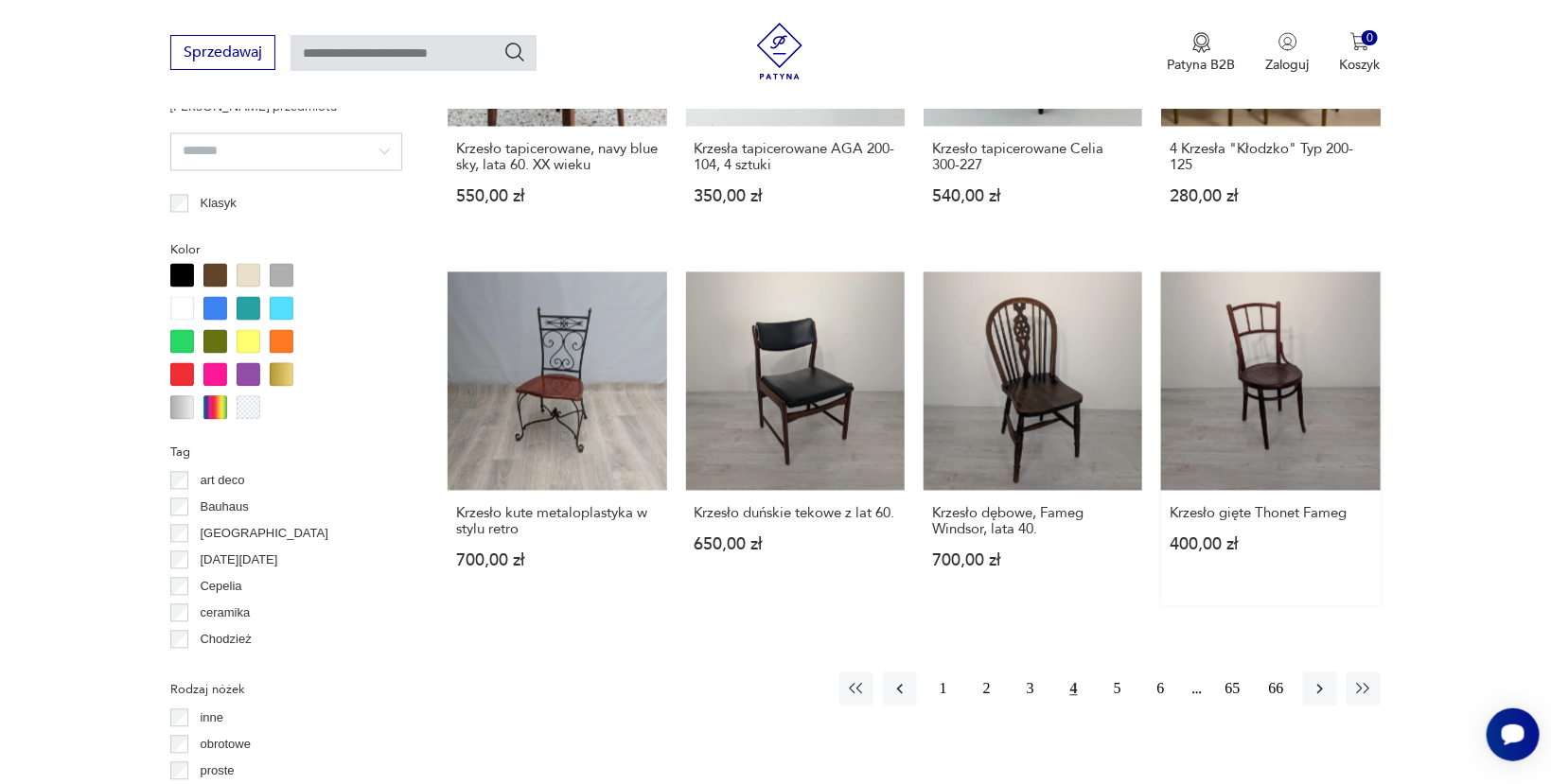
click at [1279, 365] on link "Krzesło gięte Thonet Fameg 400,00 zł" at bounding box center [1270, 438] width 219 height 334
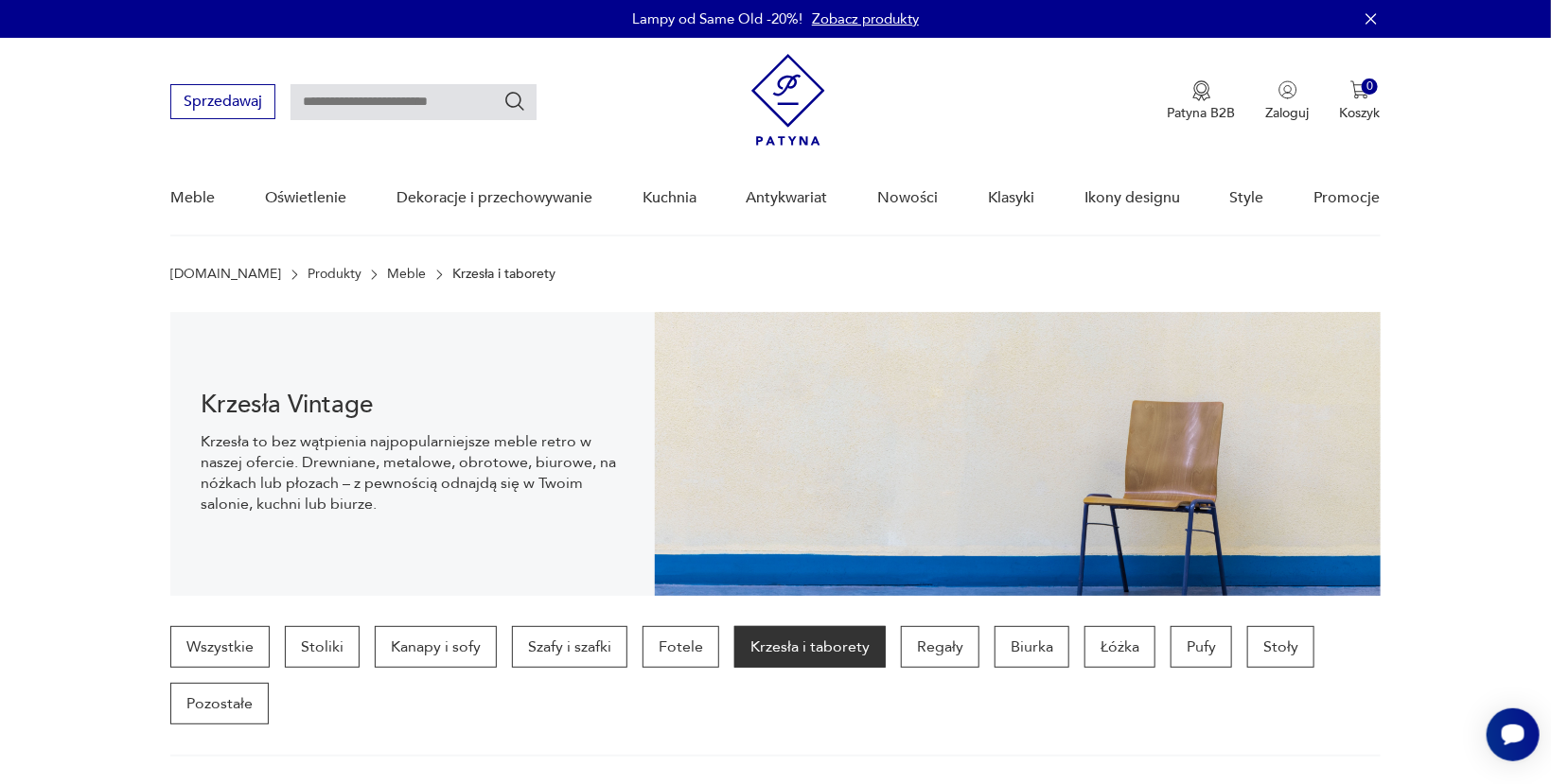
click at [372, 115] on input "text" at bounding box center [413, 103] width 246 height 36
type input "******"
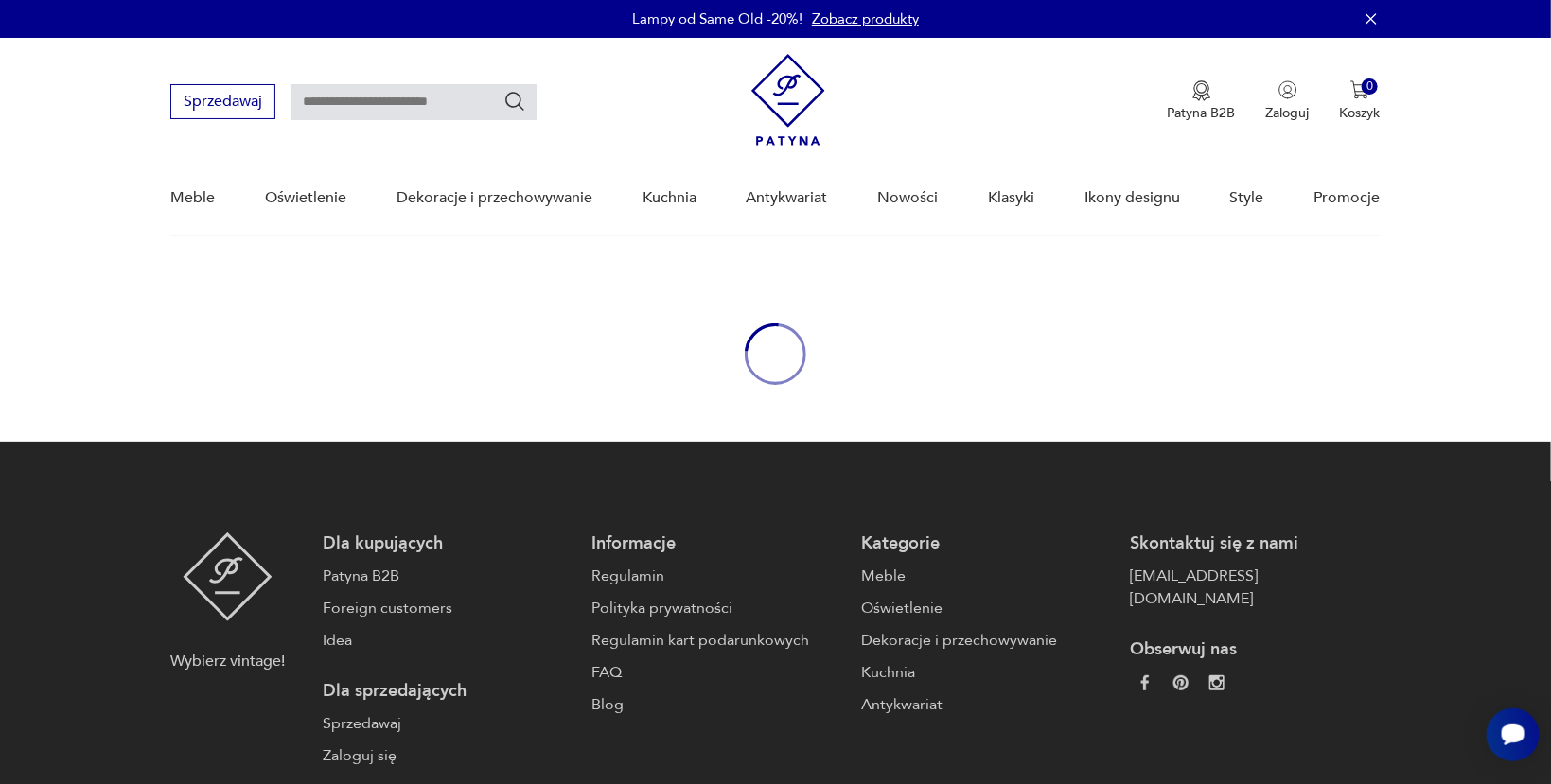
type input "******"
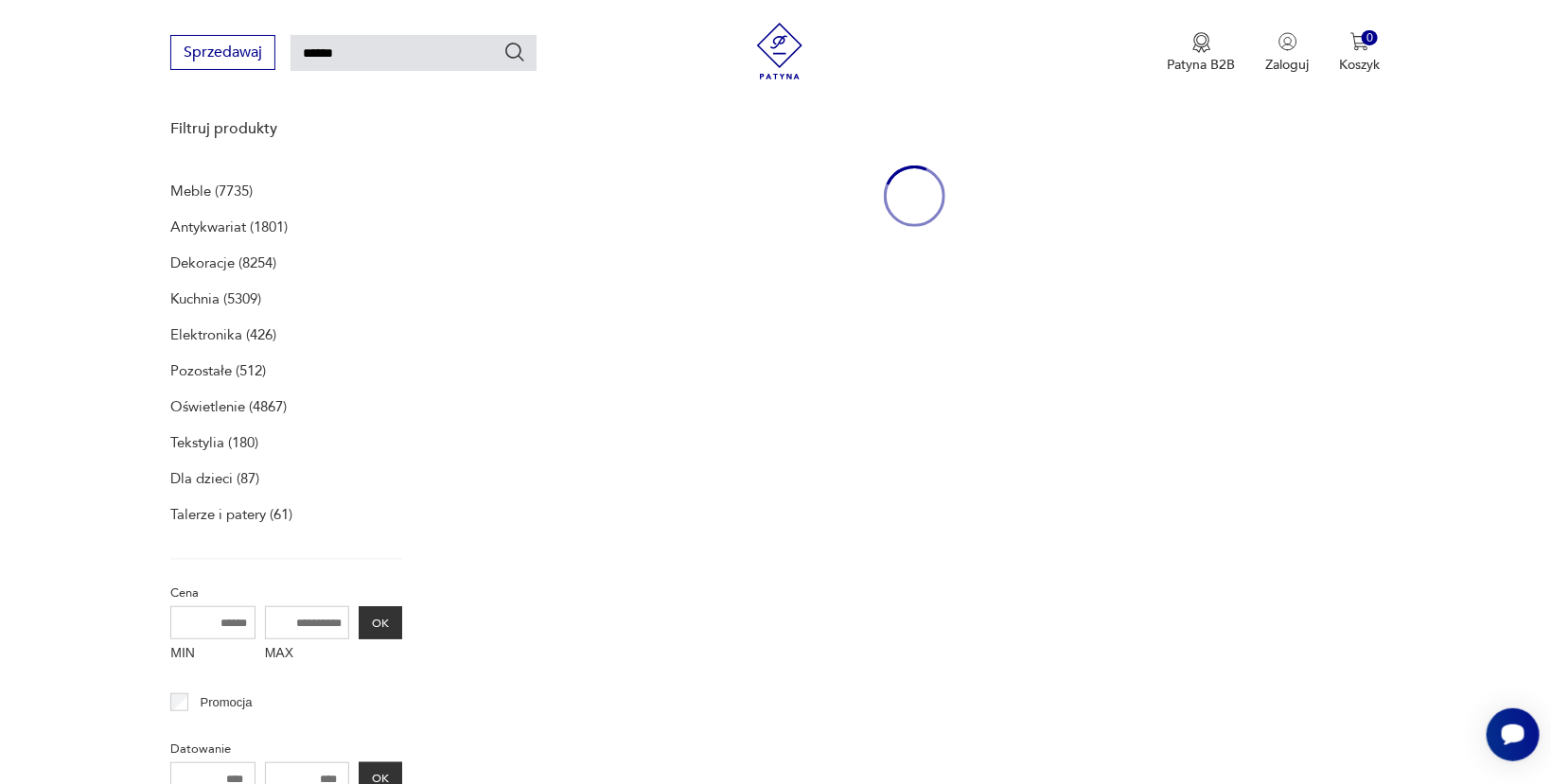
scroll to position [244, 0]
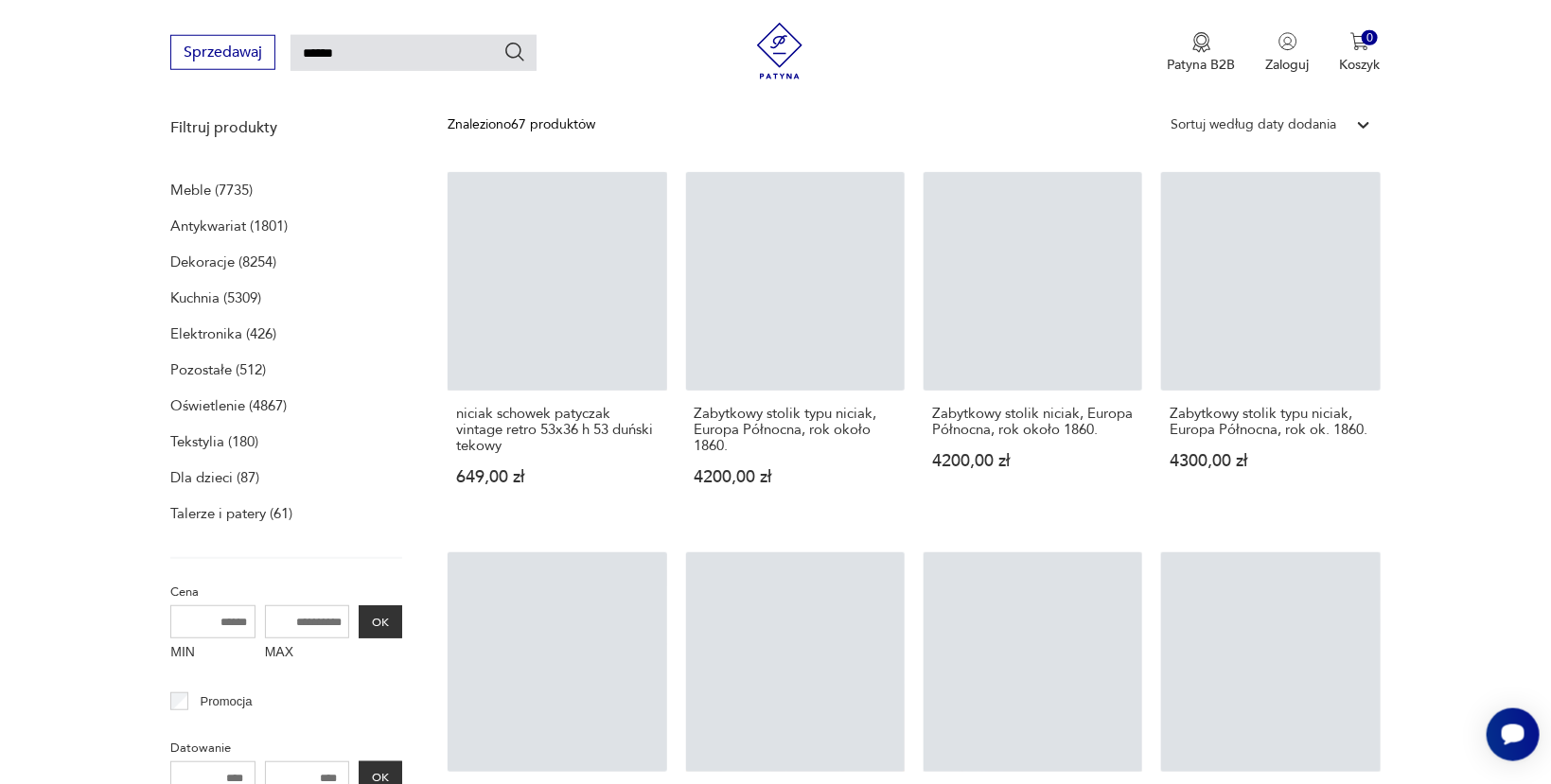
click at [216, 369] on p "Pozostałe (512)" at bounding box center [219, 370] width 96 height 27
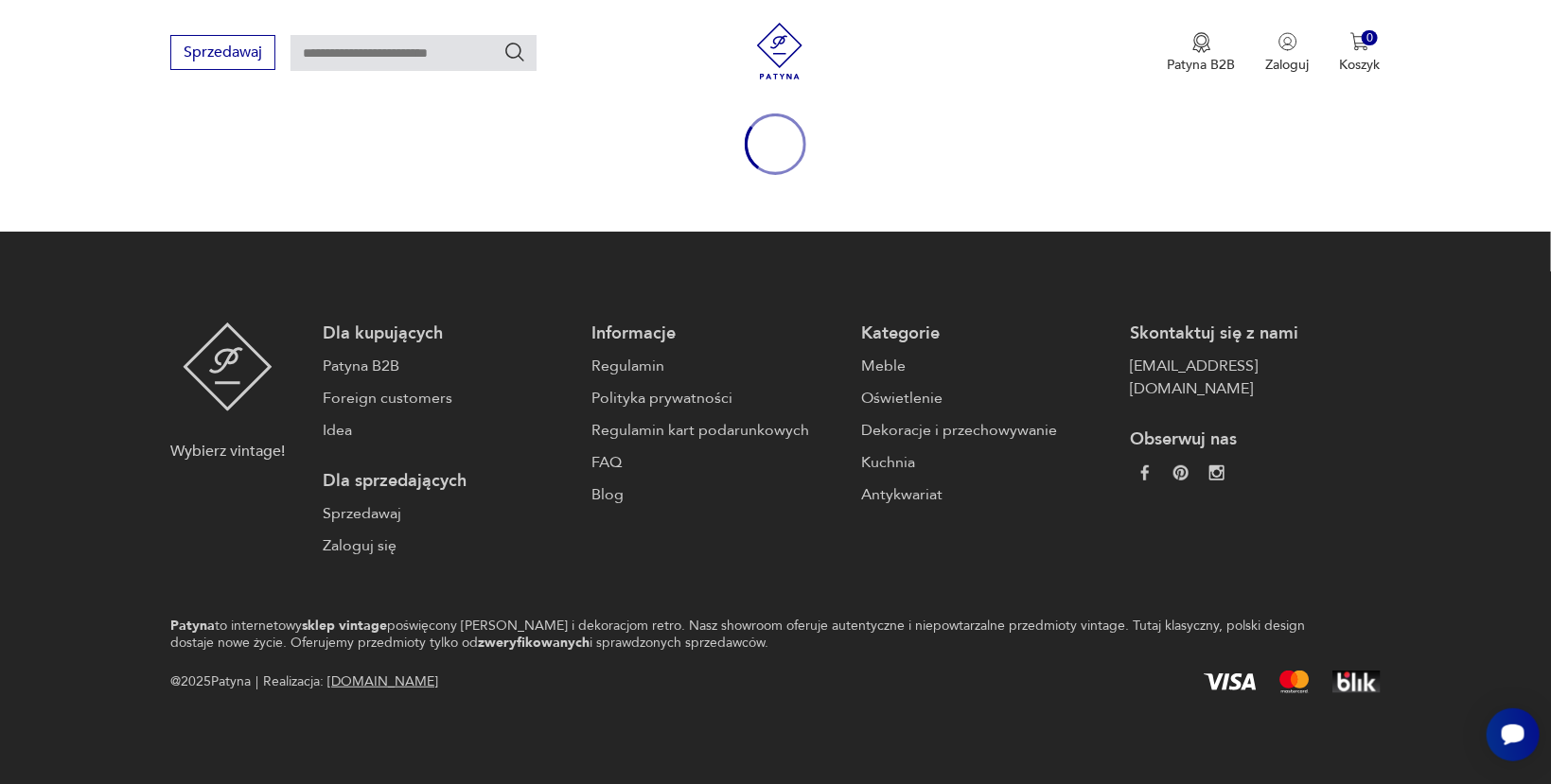
type input "******"
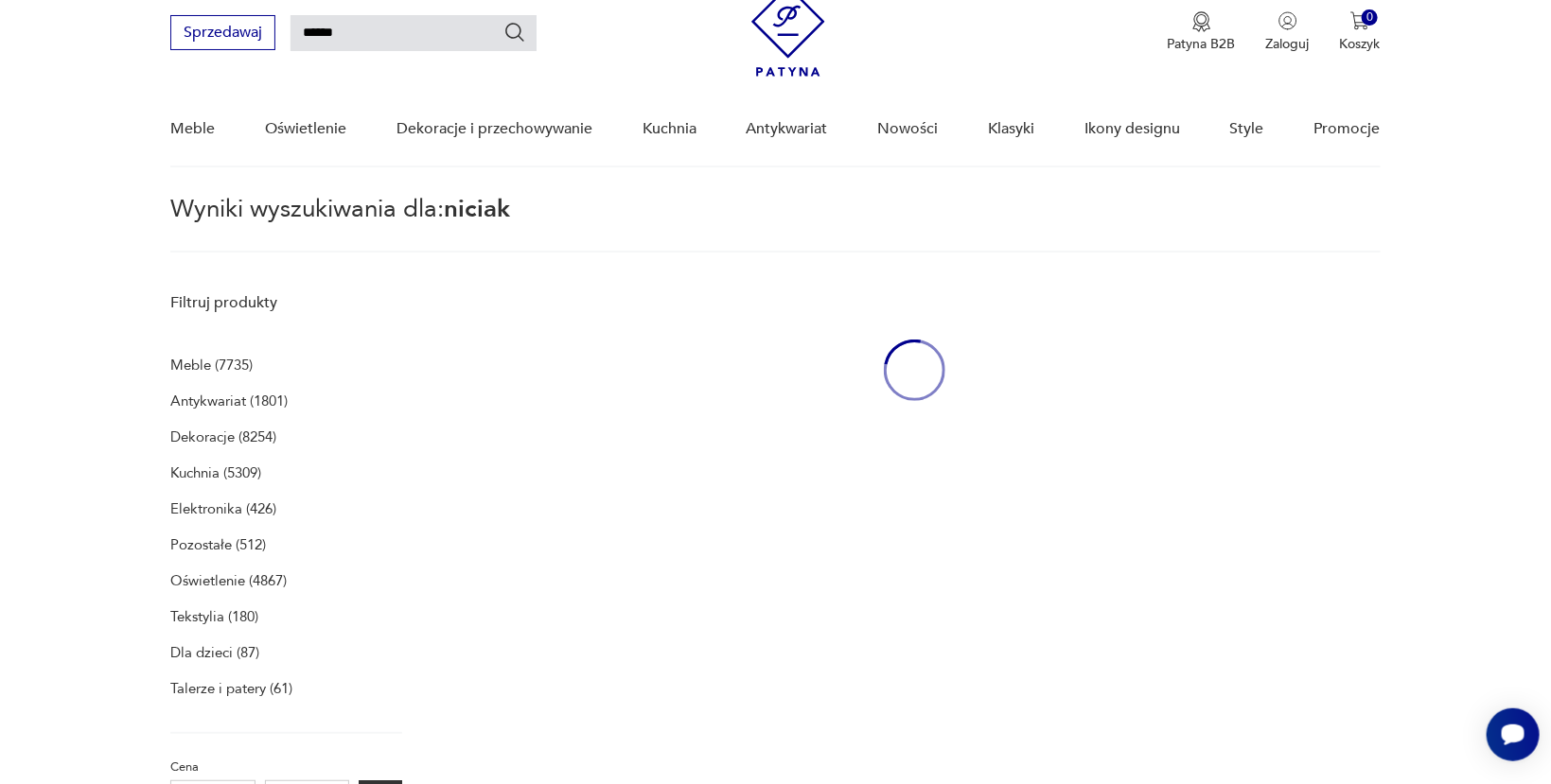
scroll to position [67, 0]
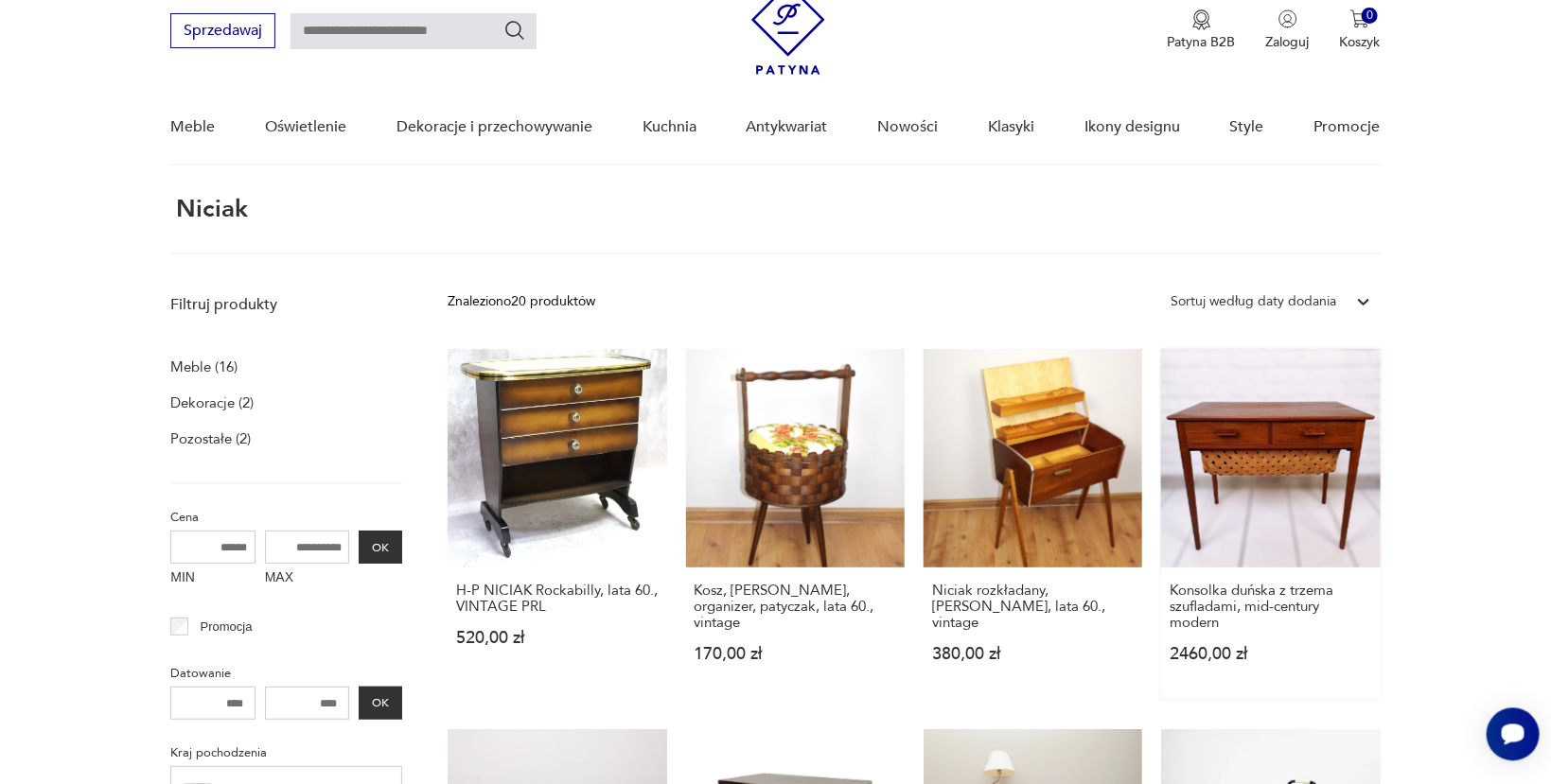
click at [1316, 467] on link "Konsolka duńska z trzema szufladami, mid-century modern 2460,00 zł" at bounding box center [1270, 523] width 219 height 350
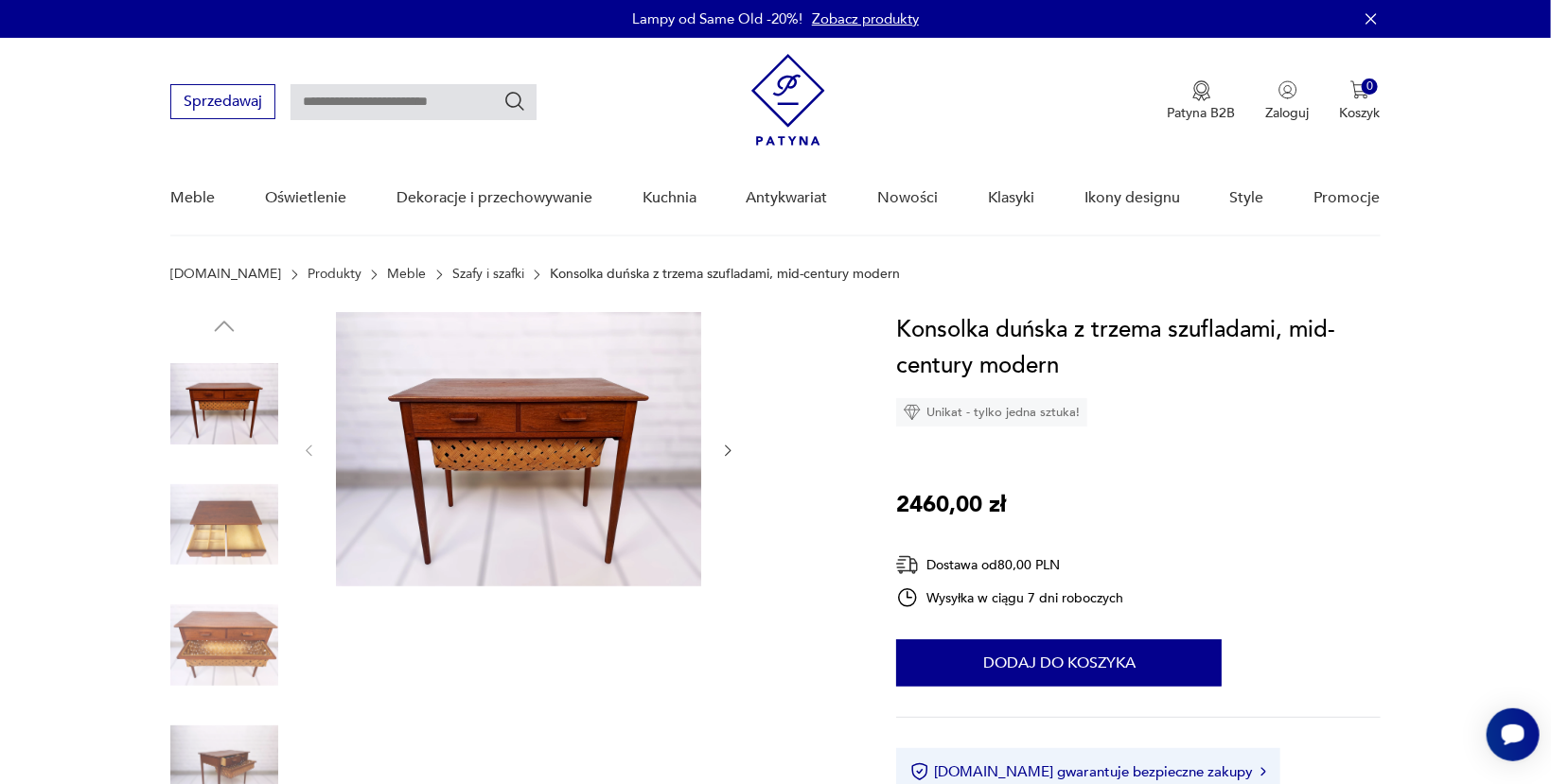
click at [230, 523] on img at bounding box center [224, 525] width 108 height 108
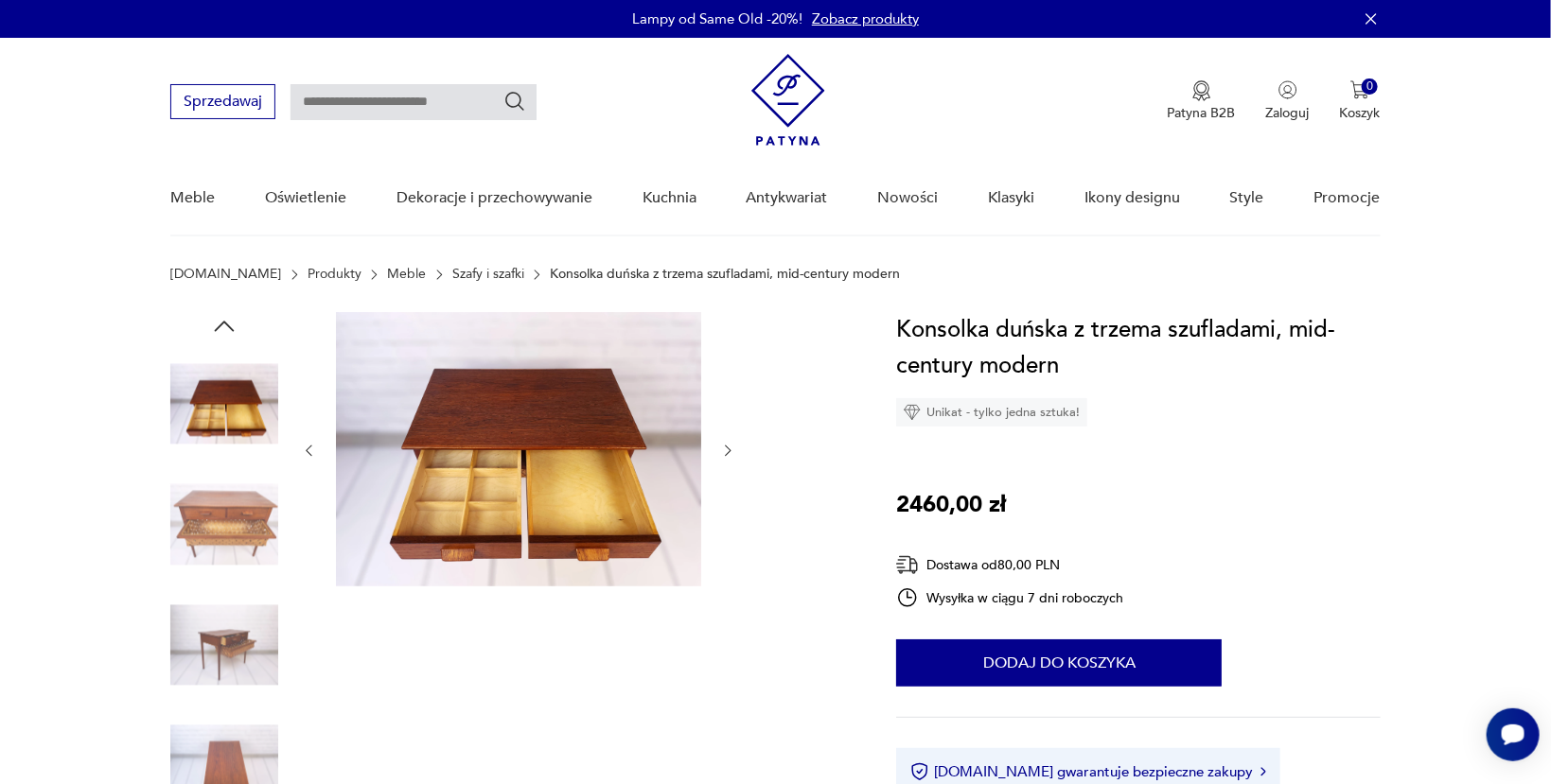
click at [214, 655] on img at bounding box center [224, 645] width 108 height 108
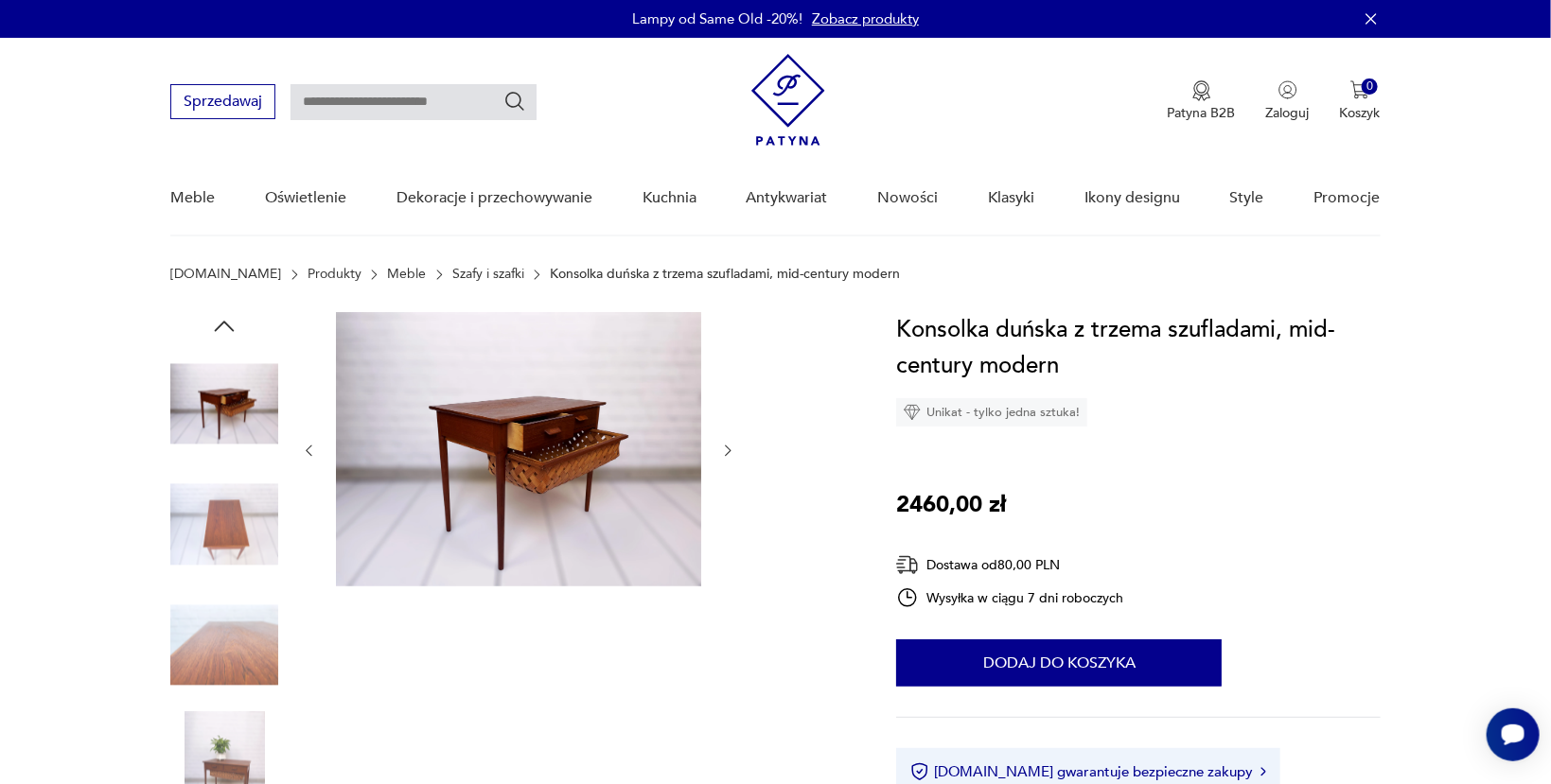
click at [214, 755] on img at bounding box center [224, 766] width 108 height 108
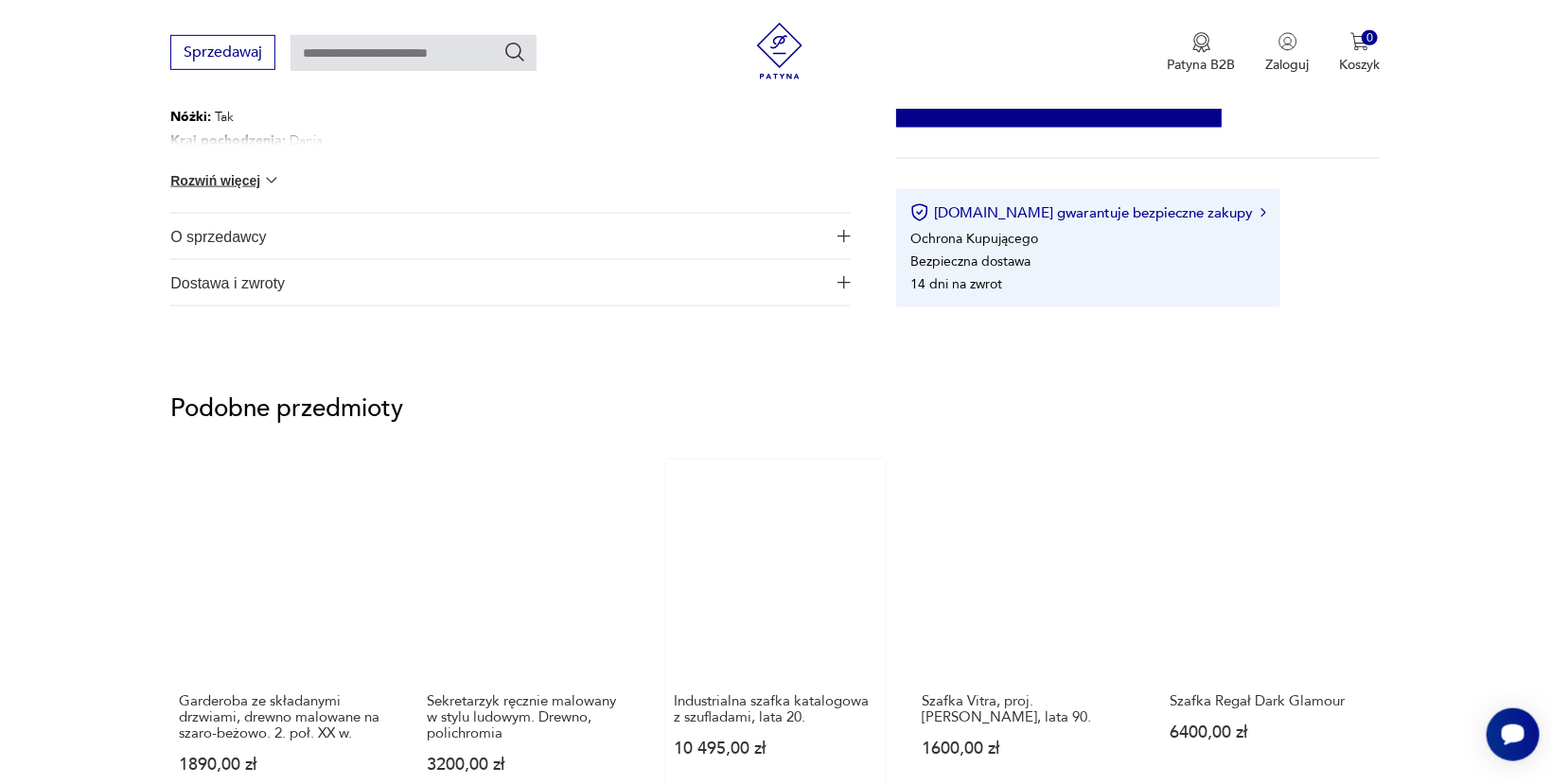
scroll to position [1303, 0]
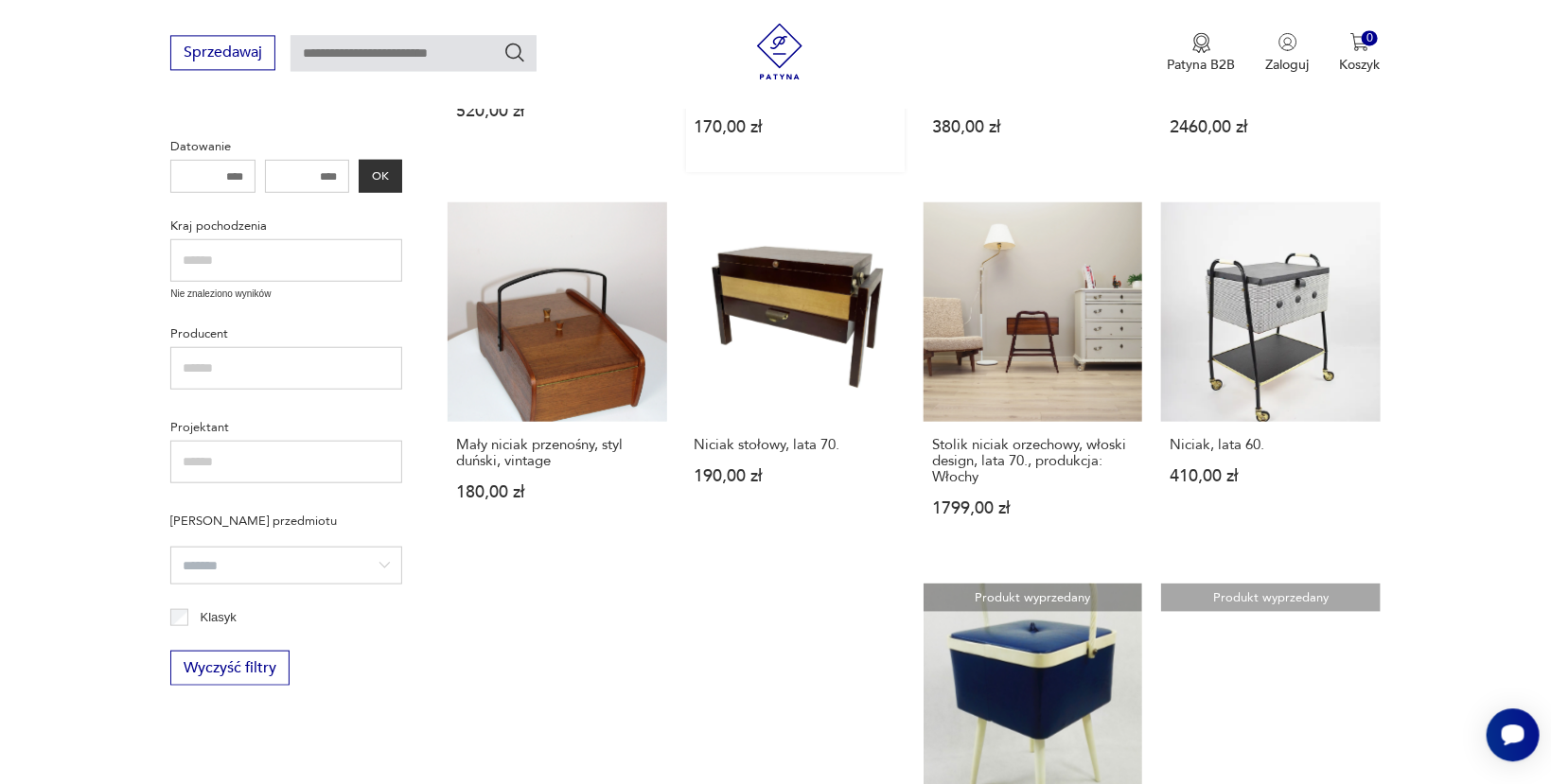
scroll to position [771, 0]
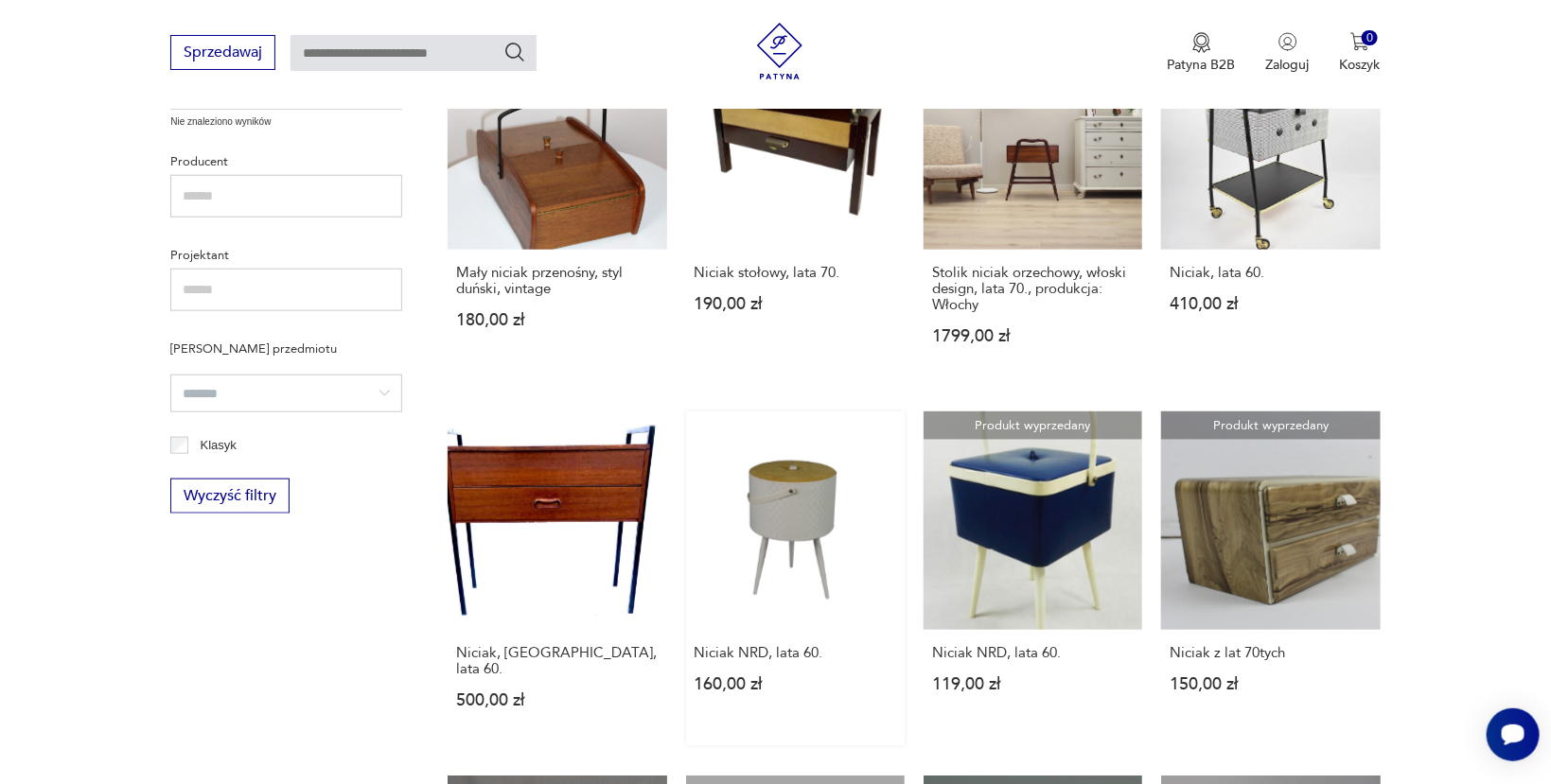
click at [783, 505] on link "Niciak NRD, lata 60. 160,00 zł" at bounding box center [796, 578] width 219 height 334
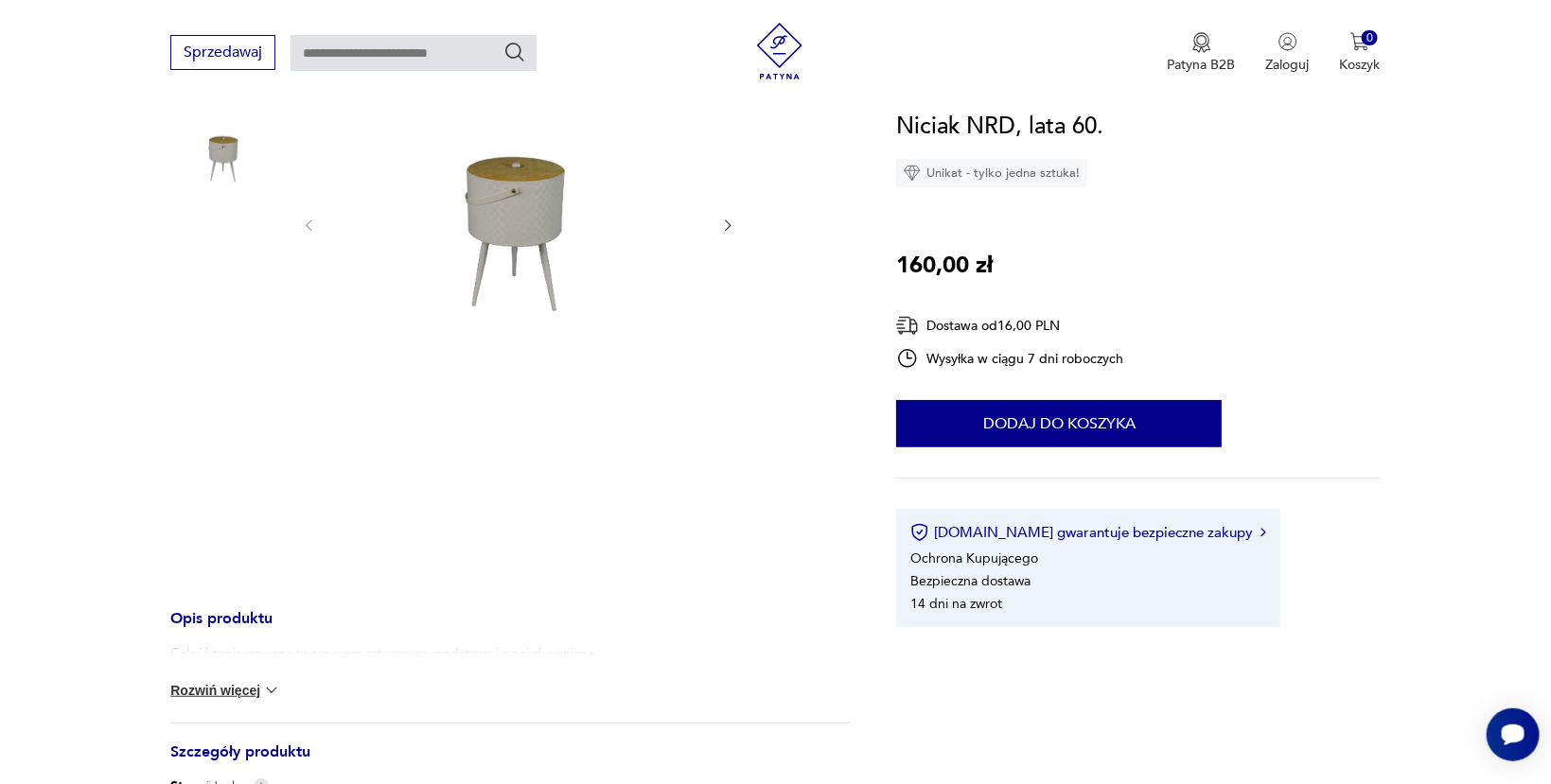
click at [235, 303] on img at bounding box center [224, 277] width 108 height 108
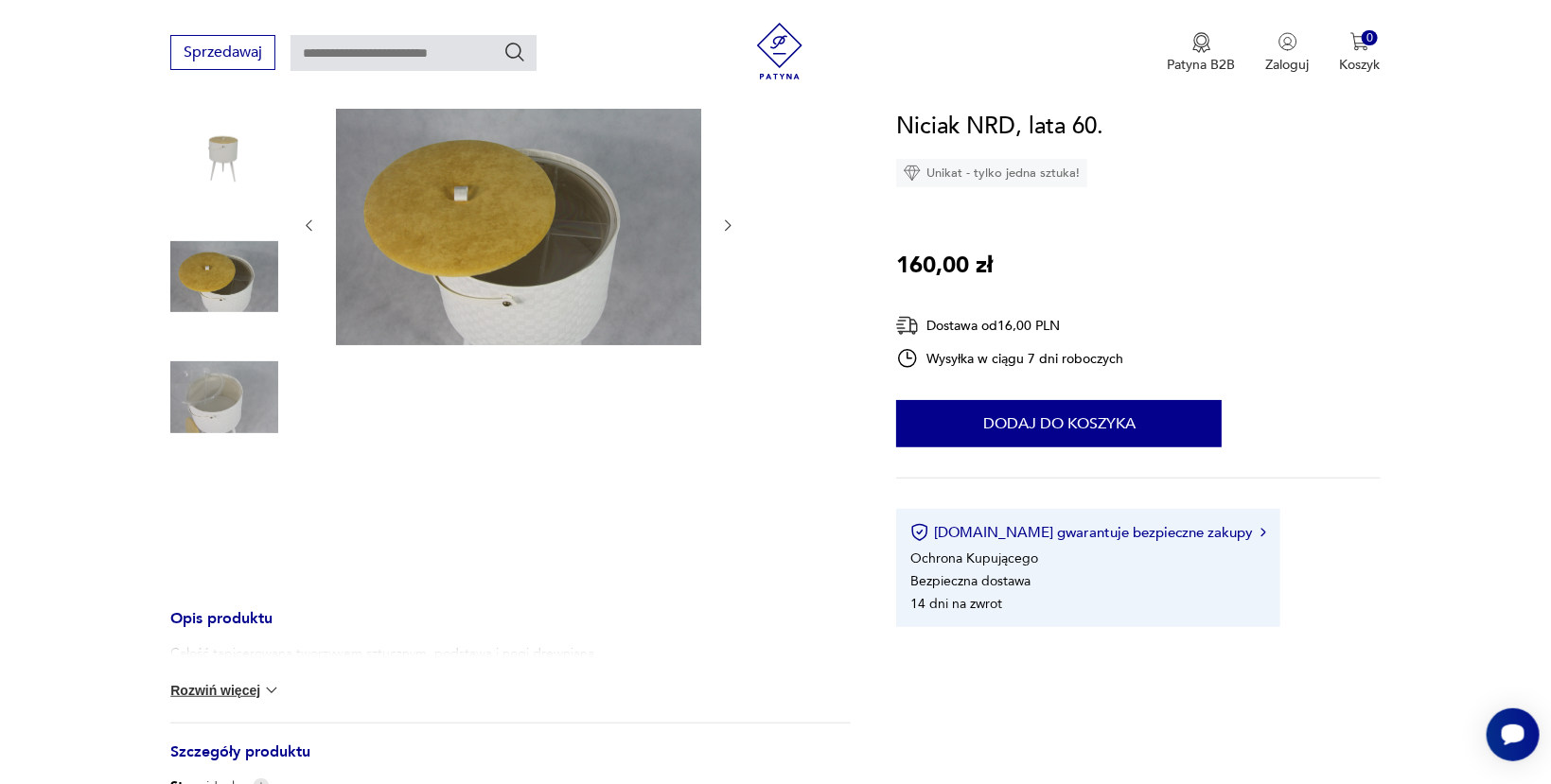
click at [226, 362] on img at bounding box center [224, 397] width 108 height 108
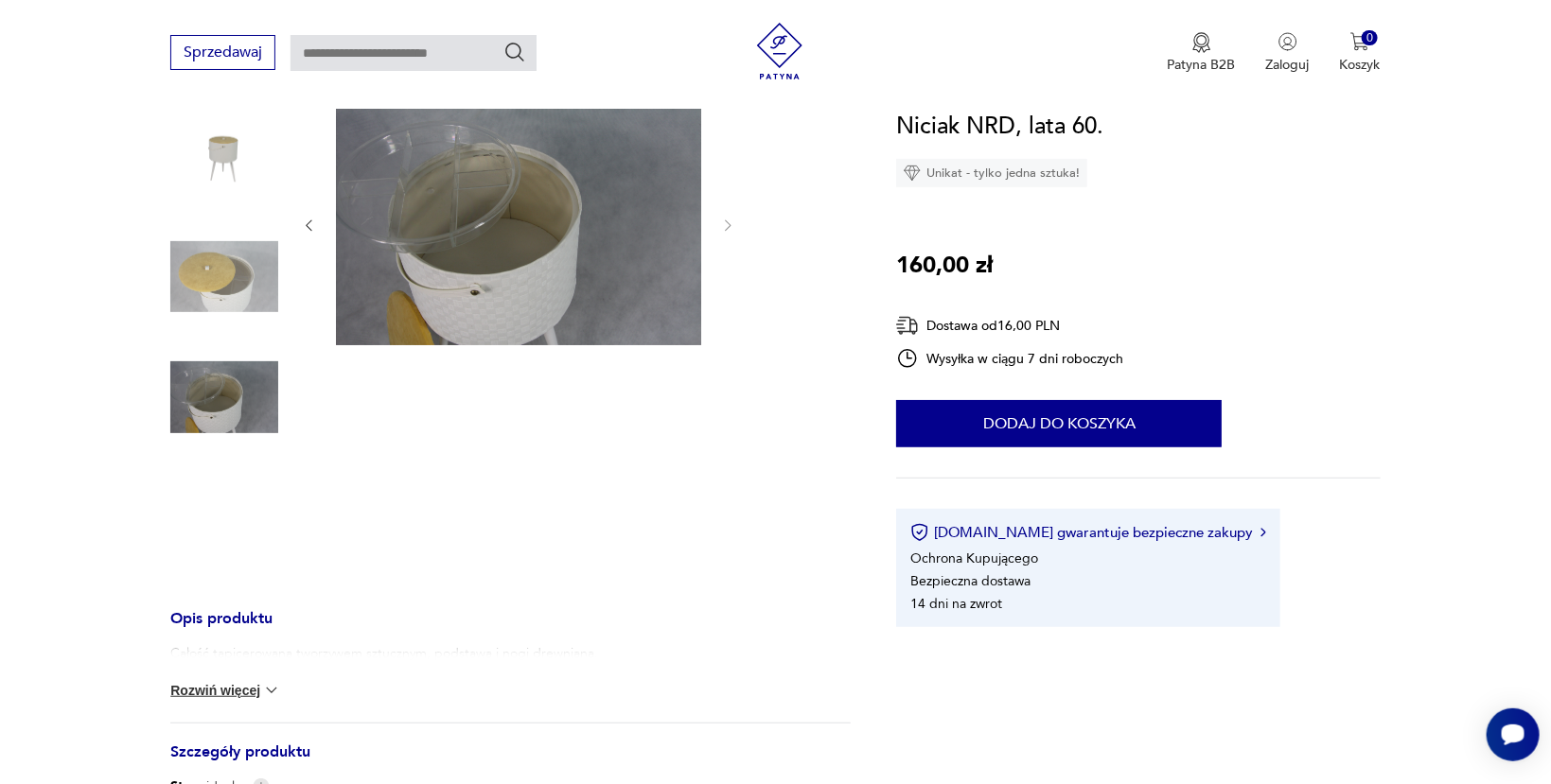
click at [253, 268] on img at bounding box center [224, 277] width 108 height 108
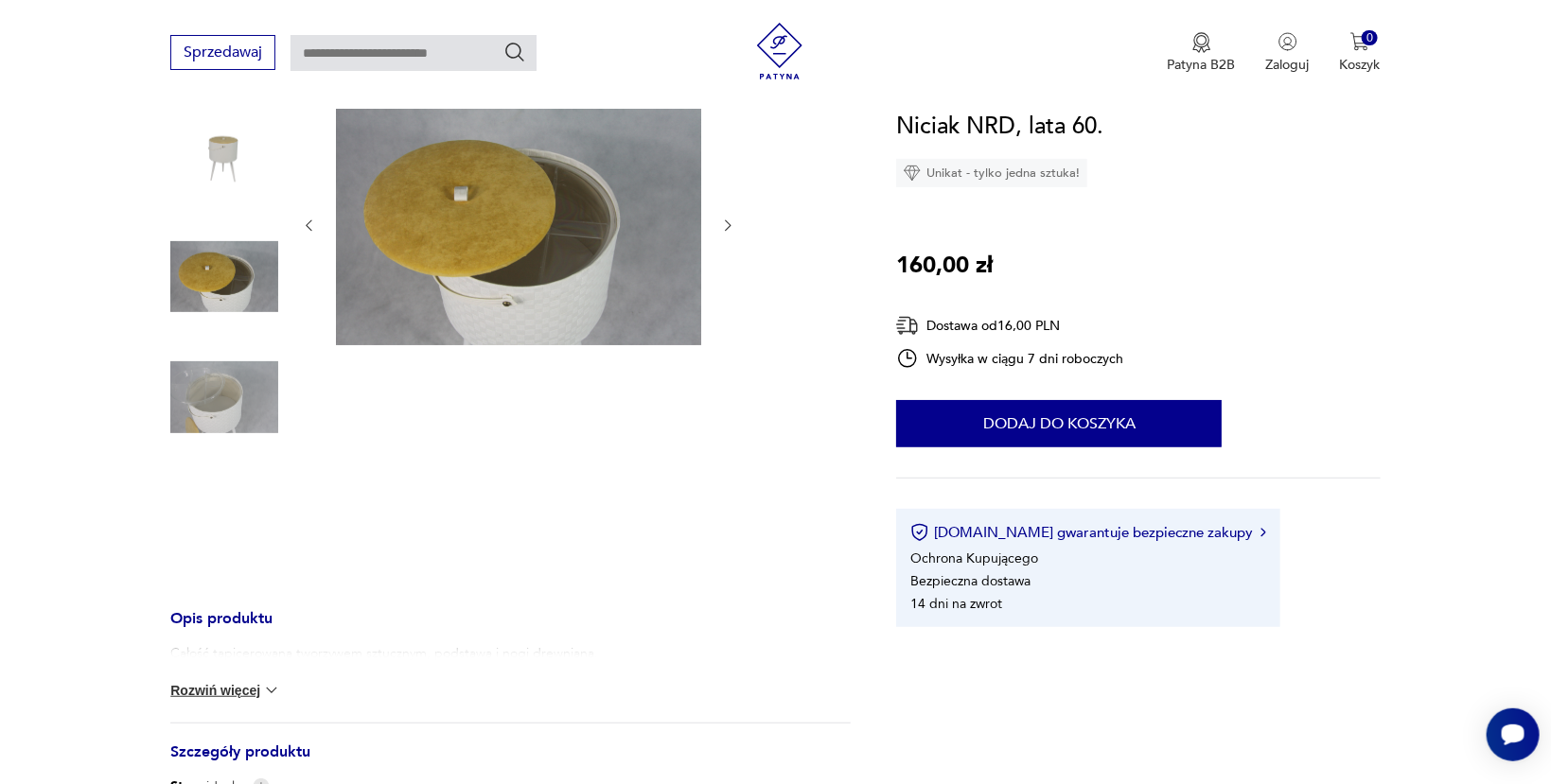
click at [500, 212] on img at bounding box center [518, 224] width 365 height 243
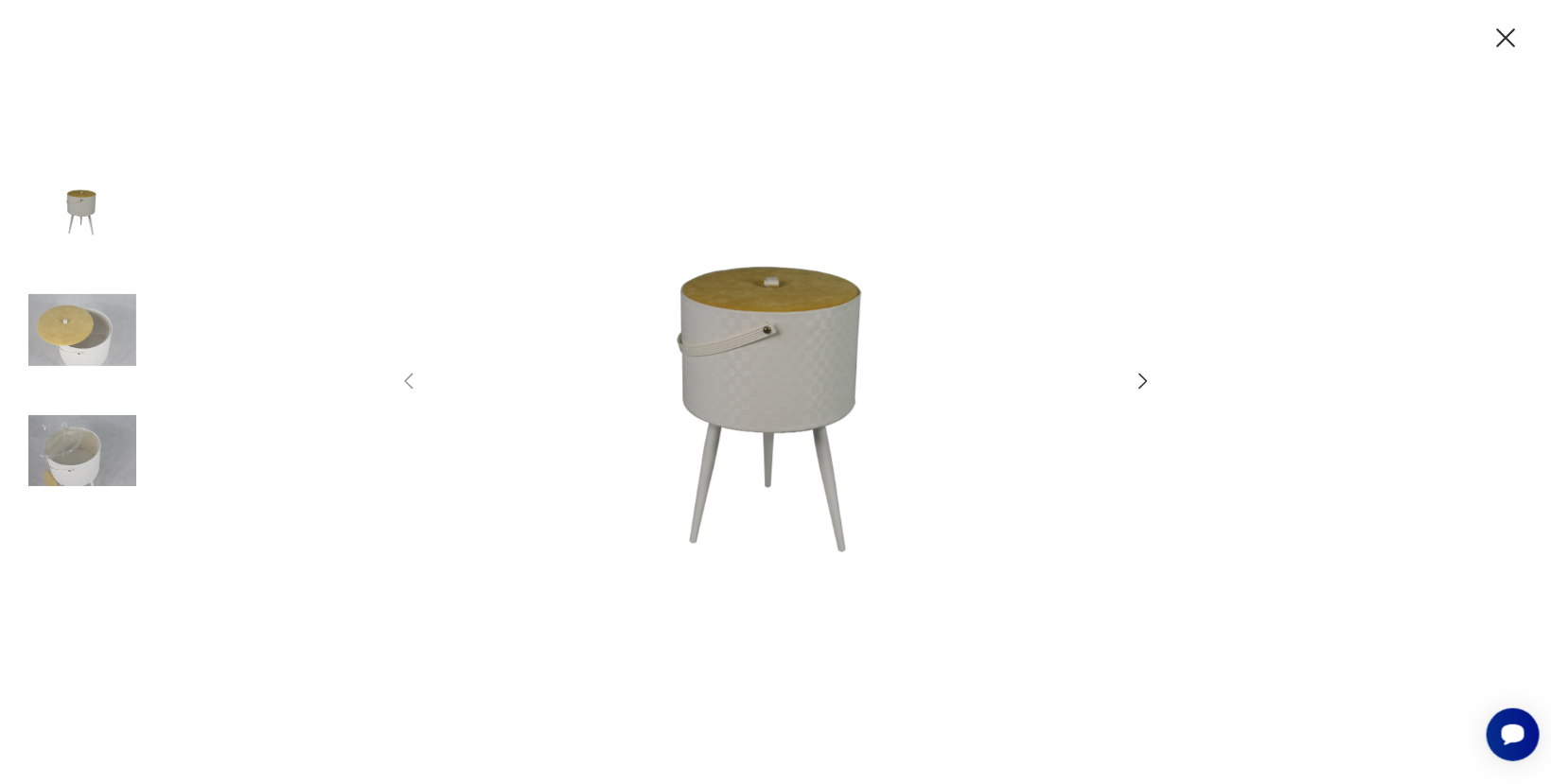
click at [1501, 35] on icon "button" at bounding box center [1506, 38] width 34 height 34
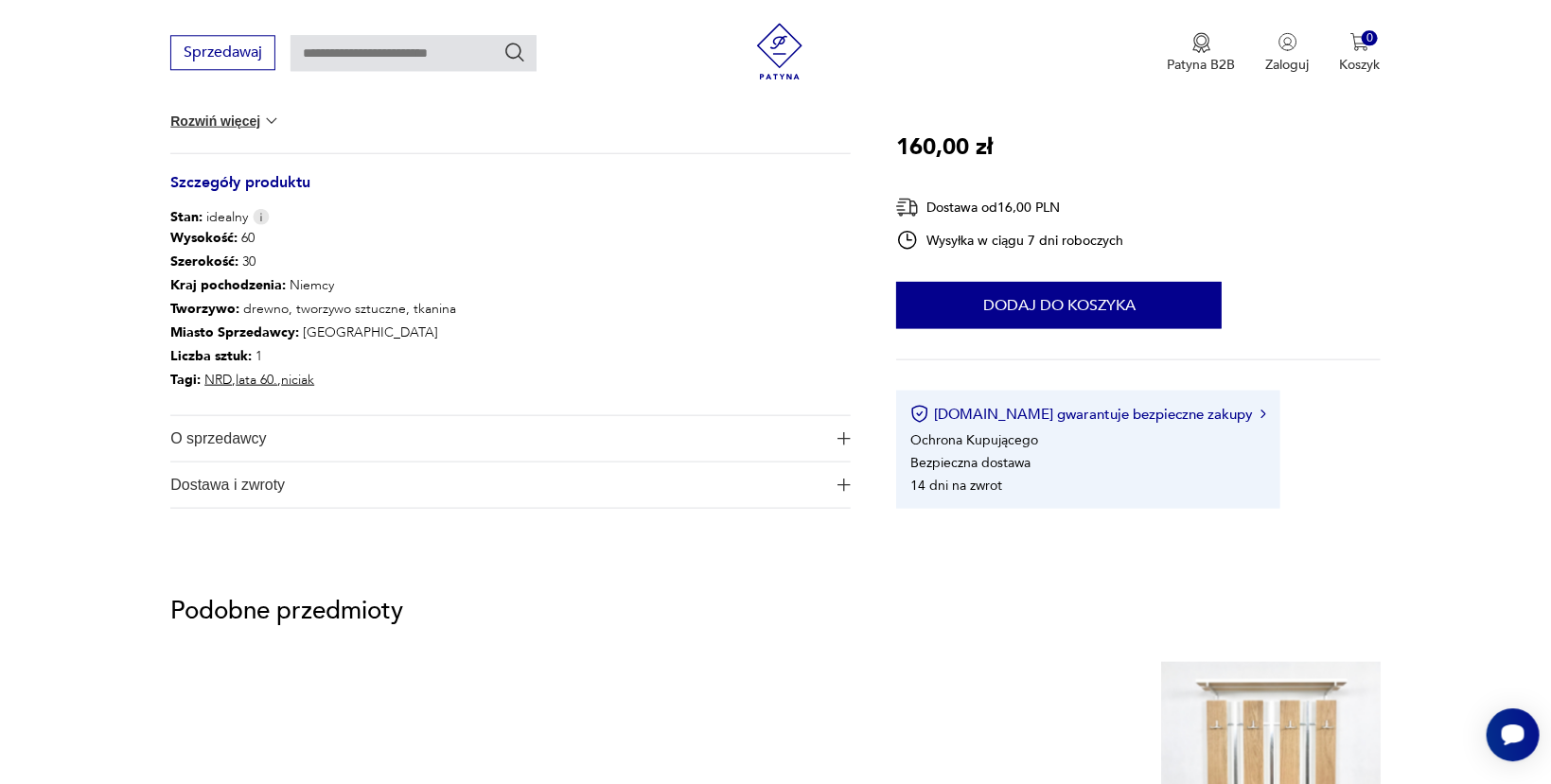
scroll to position [812, 0]
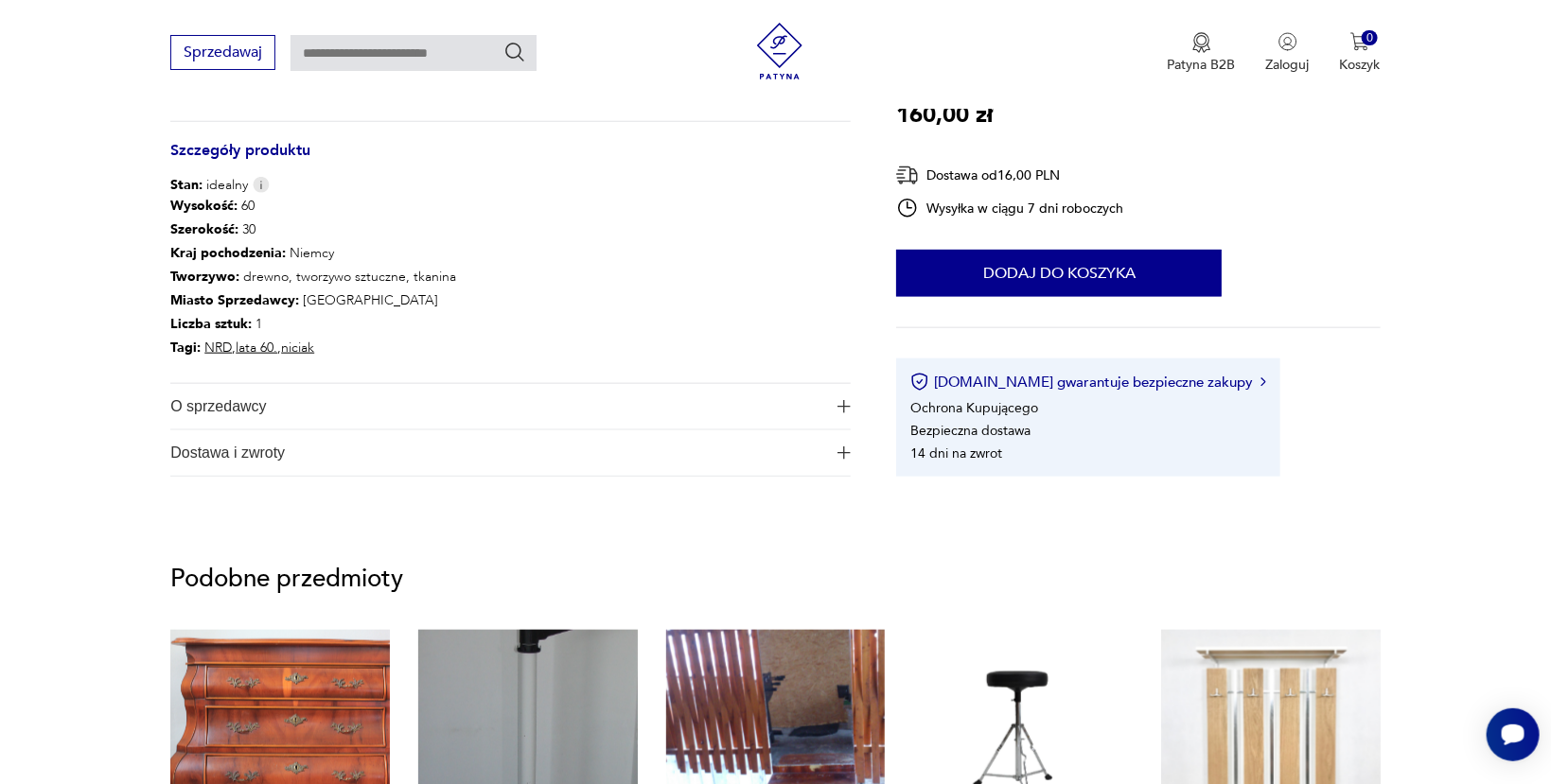
click at [209, 457] on span "Dostawa i zwroty" at bounding box center [498, 452] width 655 height 45
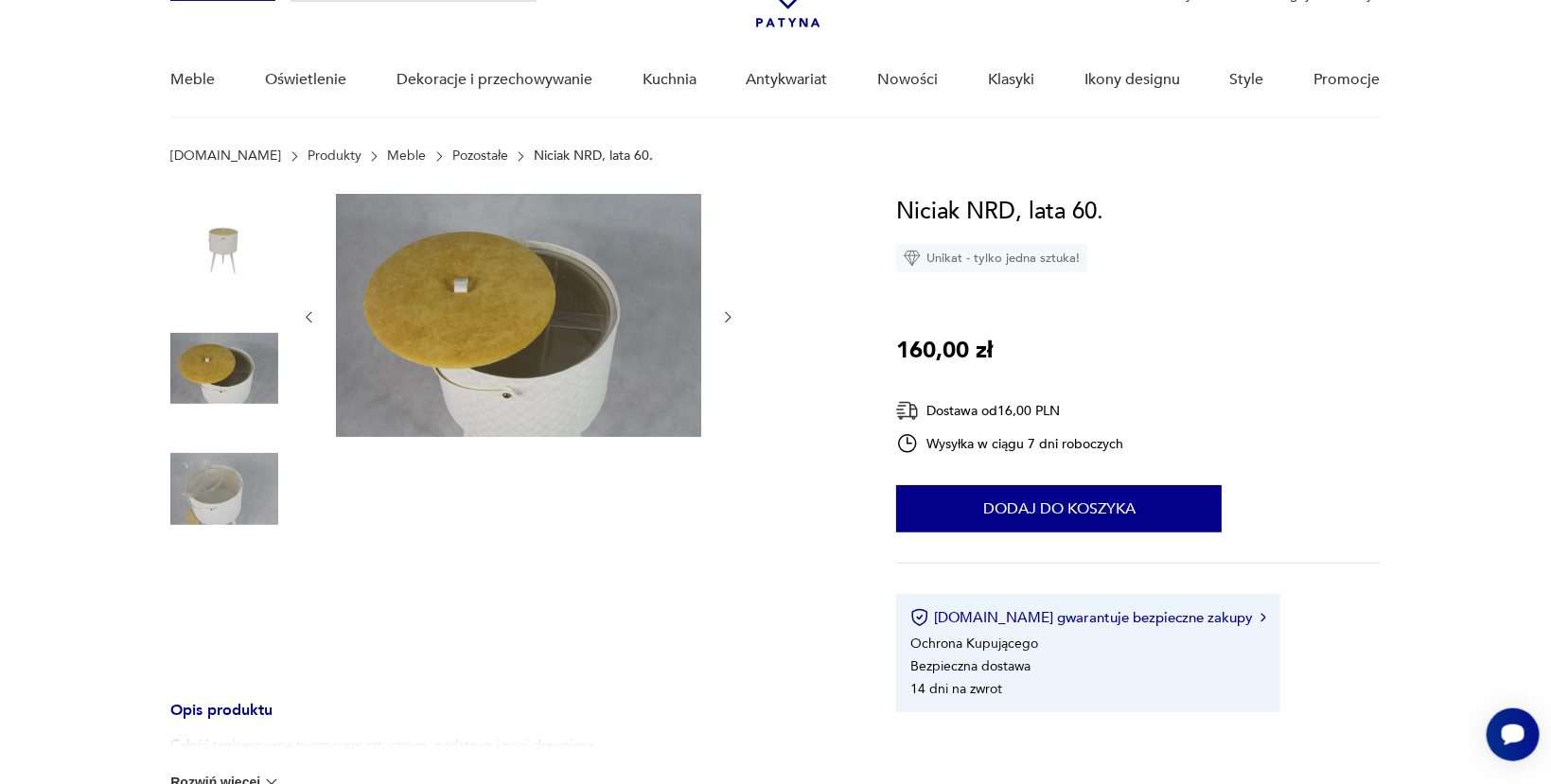
scroll to position [110, 0]
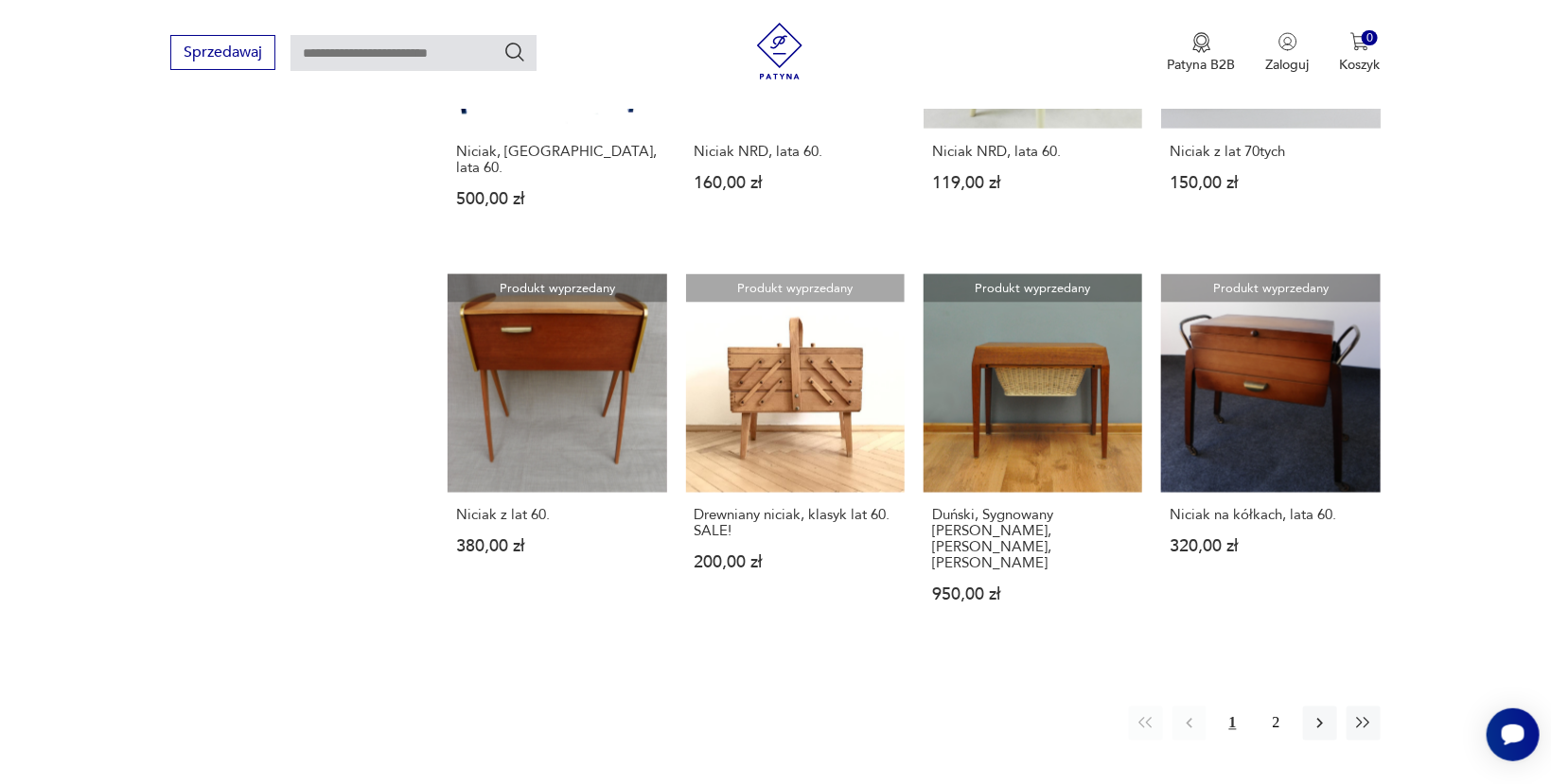
scroll to position [1472, 0]
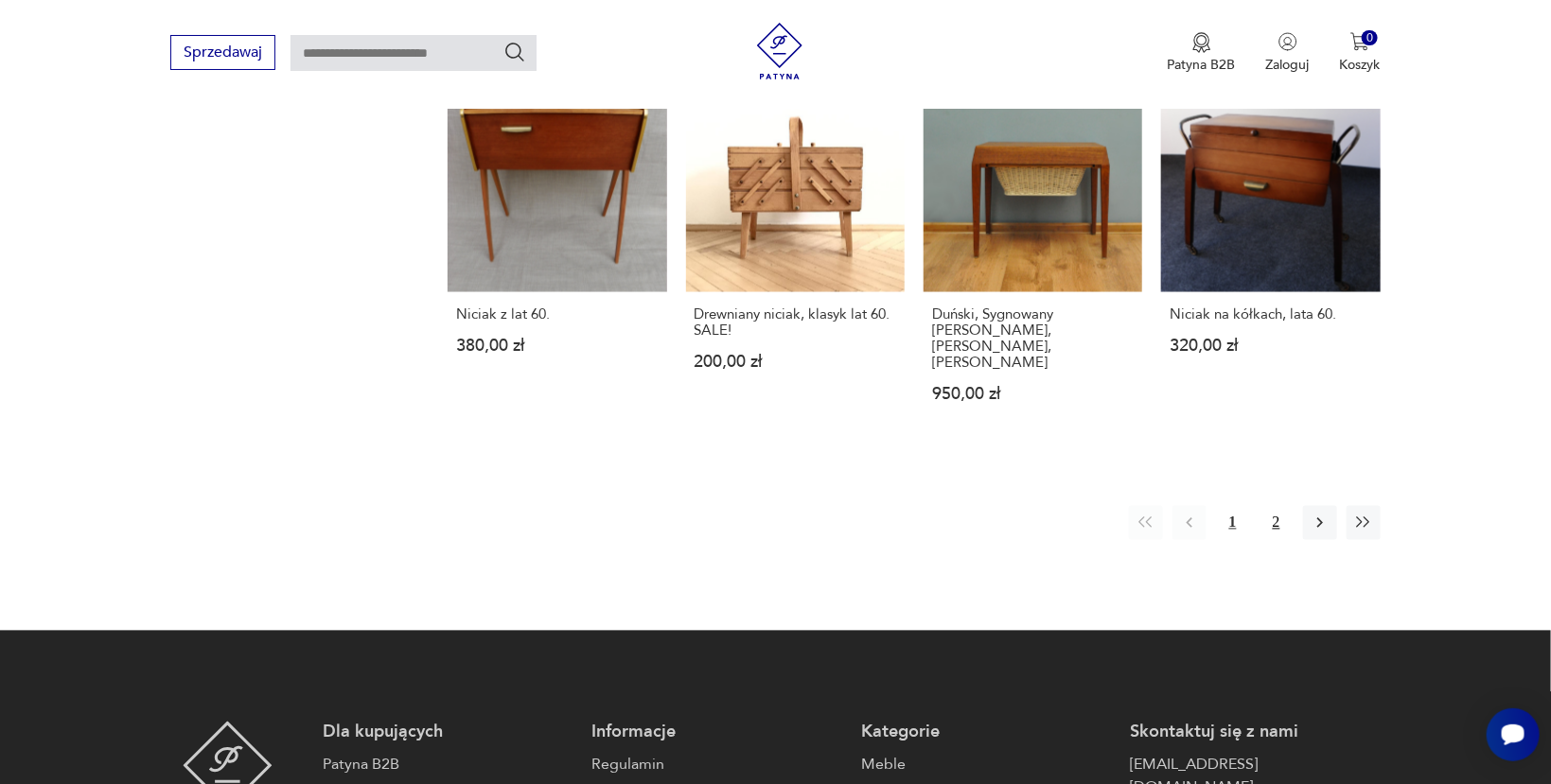
click at [1274, 506] on button "2" at bounding box center [1277, 523] width 35 height 35
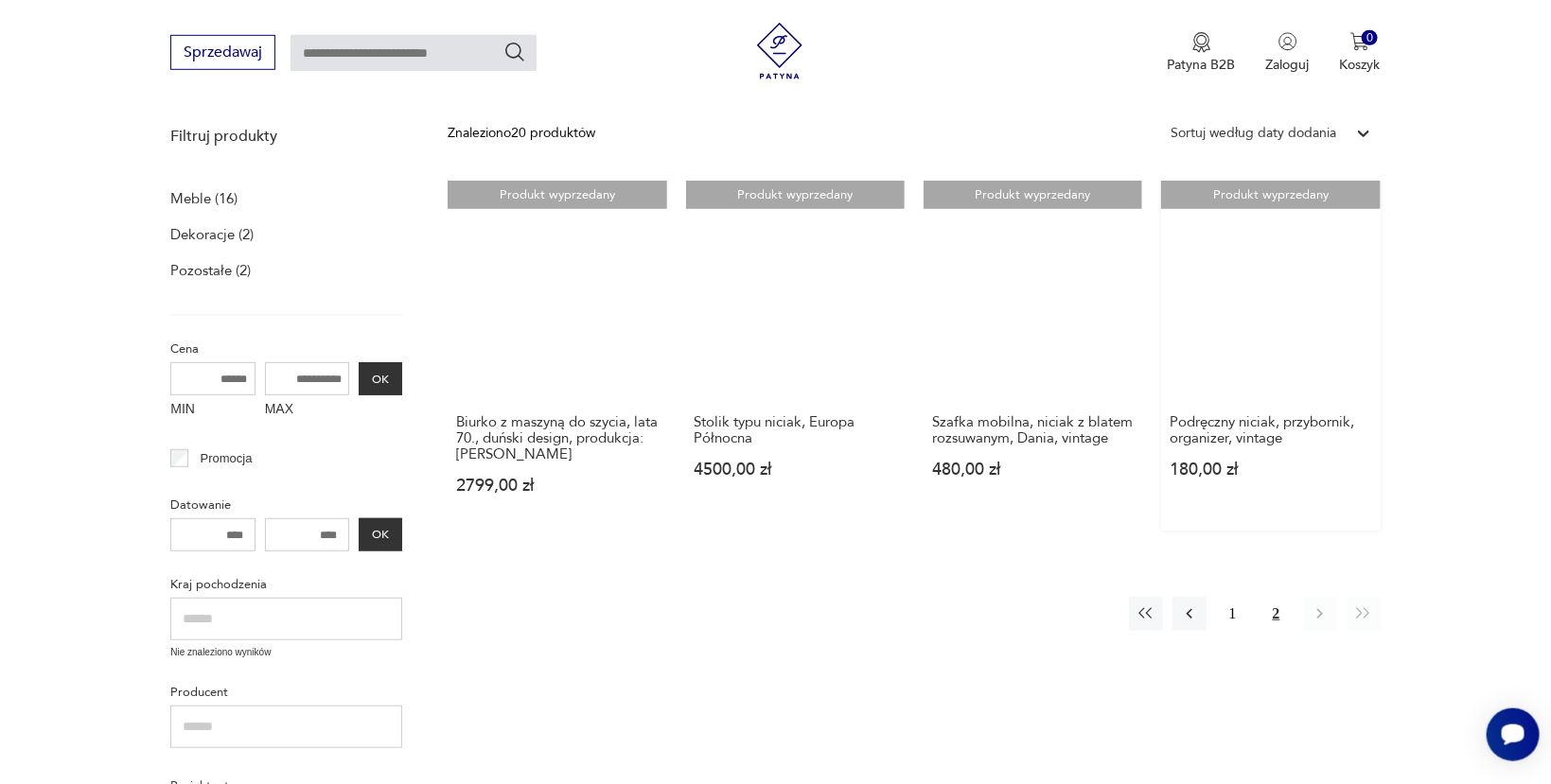
scroll to position [271, 0]
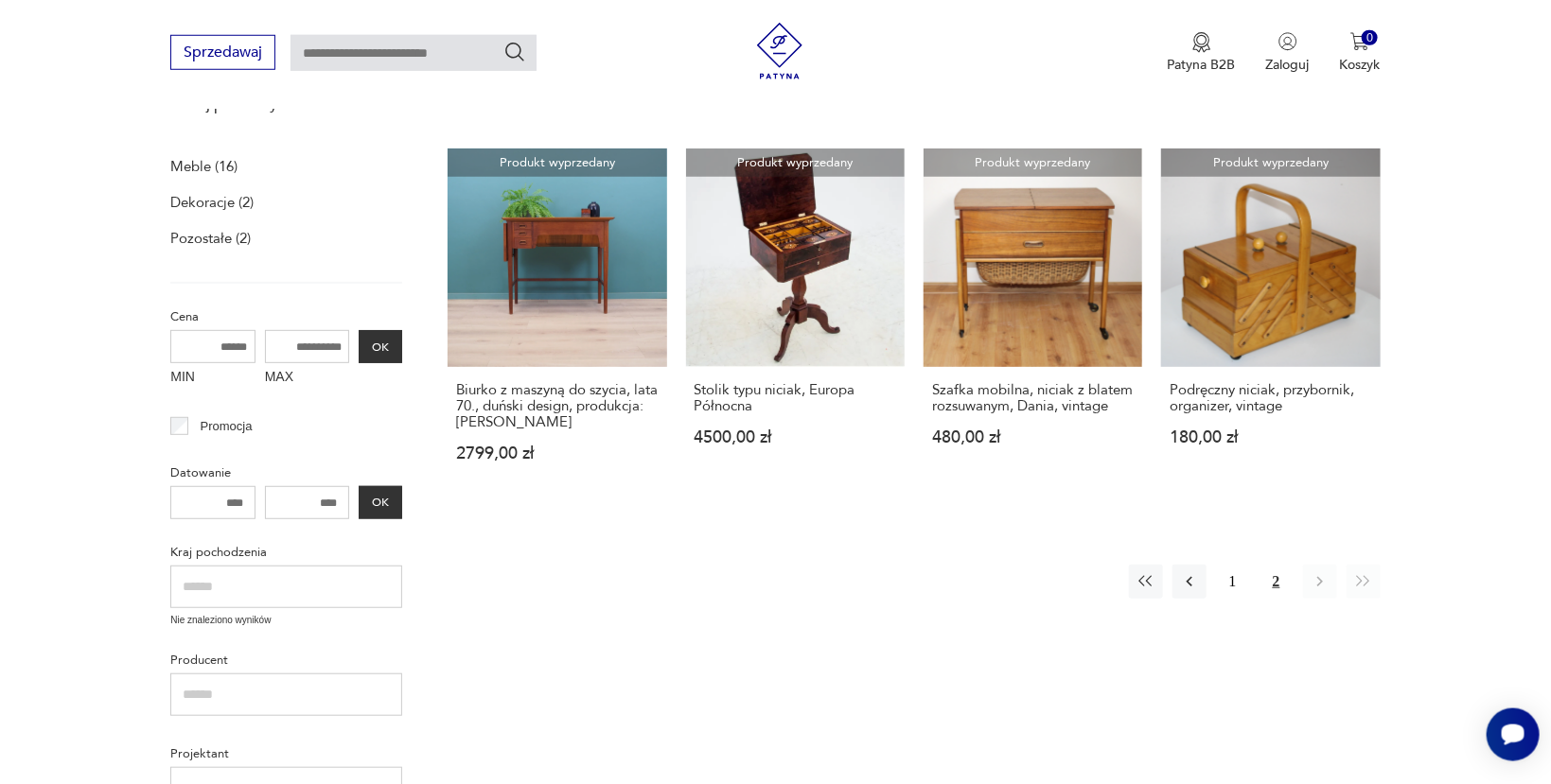
scroll to position [1142, 0]
